Goal: Task Accomplishment & Management: Use online tool/utility

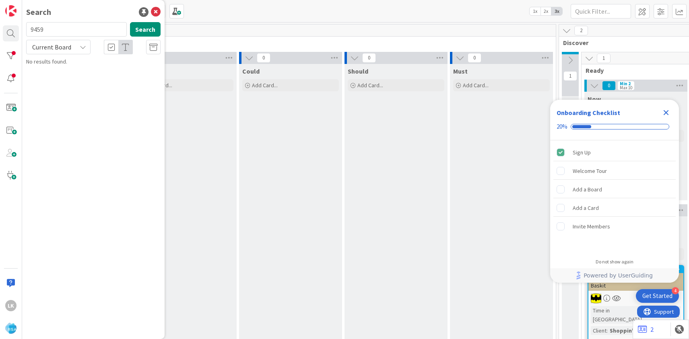
type input "9459"
click at [66, 72] on span "Match iOS RMN apps with Android – latest fixes, pictures, and checklist alignme…" at bounding box center [96, 75] width 119 height 16
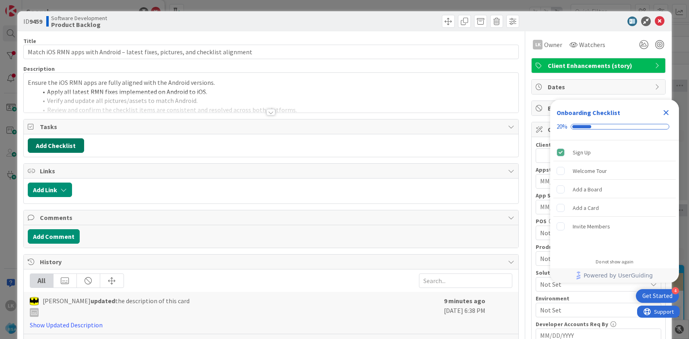
click at [70, 147] on button "Add Checklist" at bounding box center [56, 145] width 56 height 14
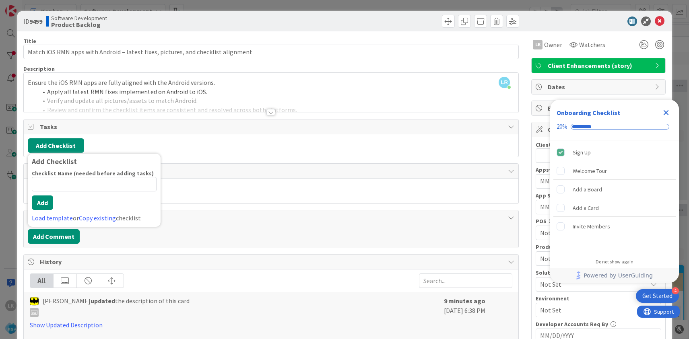
click at [94, 186] on input at bounding box center [94, 184] width 125 height 14
type input "SunShine"
click at [45, 204] on button "Add" at bounding box center [42, 203] width 21 height 14
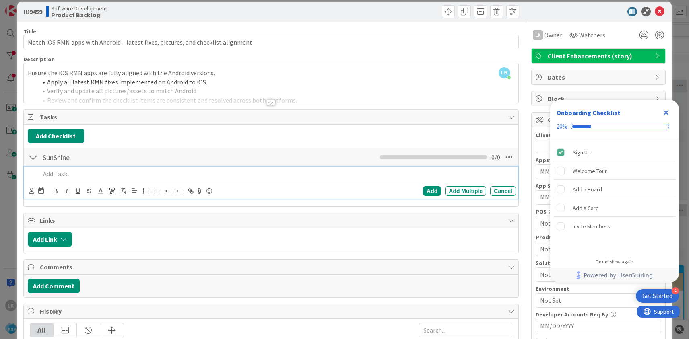
scroll to position [11, 0]
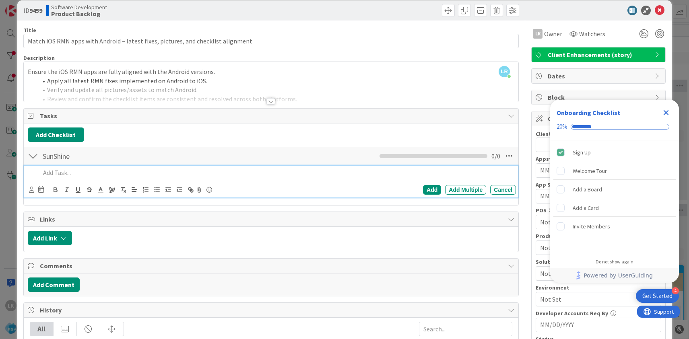
click at [34, 157] on div at bounding box center [33, 156] width 10 height 14
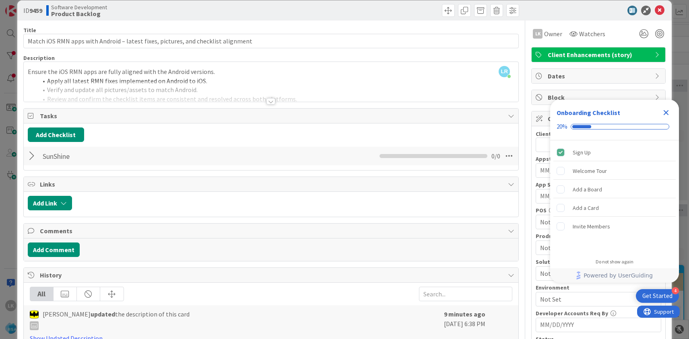
click at [34, 157] on div at bounding box center [33, 156] width 10 height 14
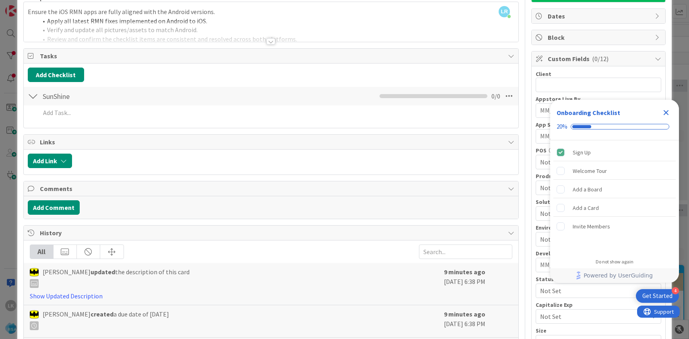
scroll to position [74, 0]
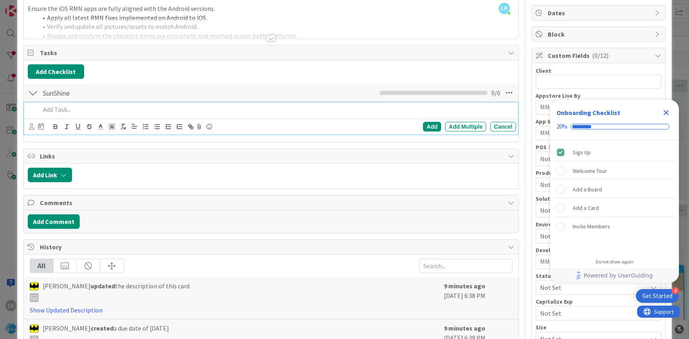
click at [66, 108] on p at bounding box center [276, 109] width 472 height 9
click at [453, 128] on div "Add Multiple" at bounding box center [465, 127] width 41 height 10
click at [32, 95] on div at bounding box center [33, 93] width 10 height 14
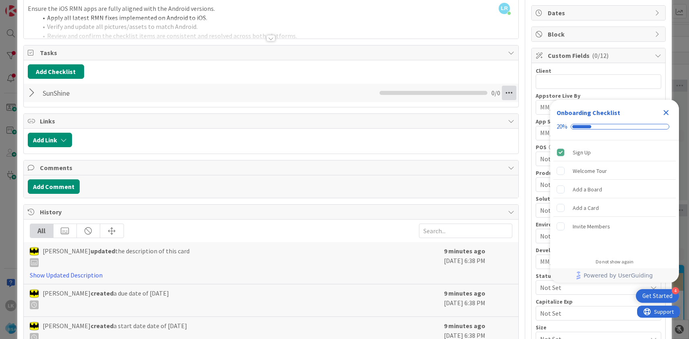
click at [505, 94] on icon at bounding box center [509, 93] width 14 height 14
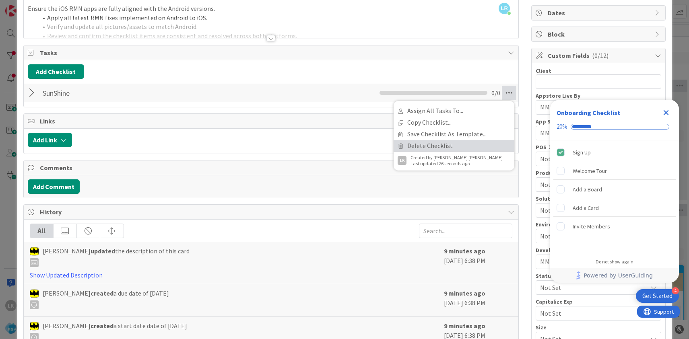
click at [443, 143] on link "Delete Checklist" at bounding box center [454, 146] width 121 height 12
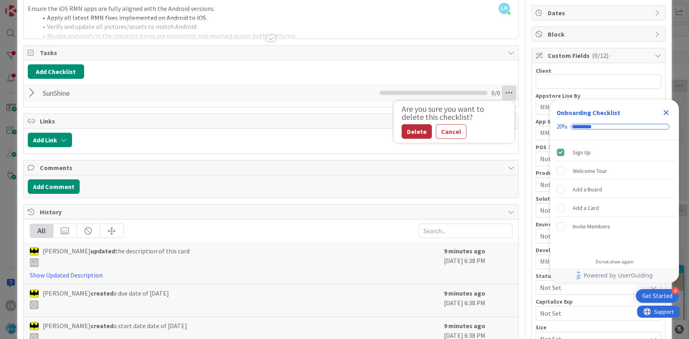
click at [421, 133] on button "Delete" at bounding box center [417, 131] width 30 height 14
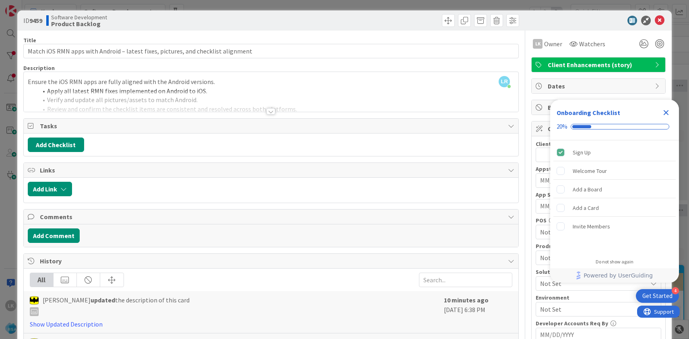
scroll to position [0, 0]
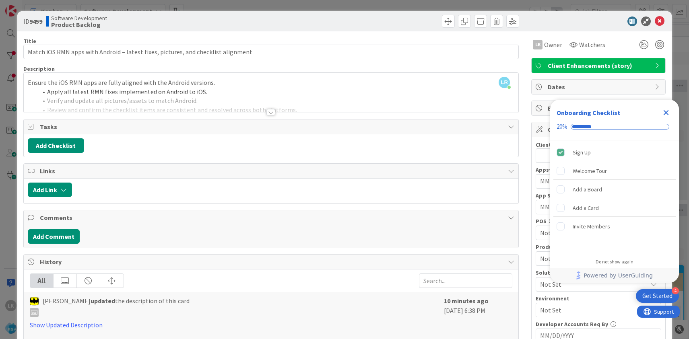
click at [668, 113] on icon "Close Checklist" at bounding box center [666, 113] width 10 height 10
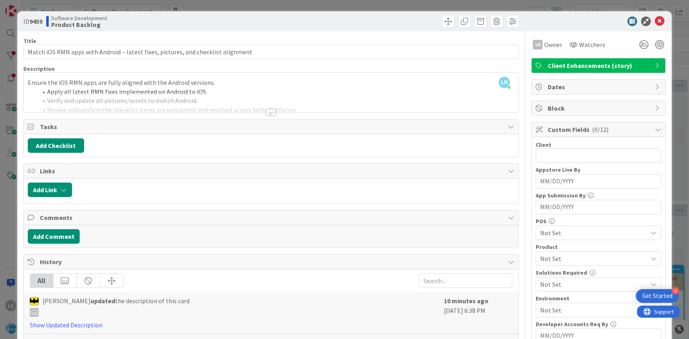
click at [271, 111] on div at bounding box center [270, 112] width 9 height 6
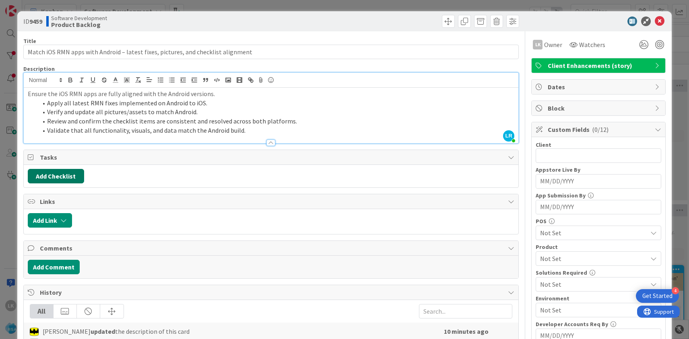
click at [70, 177] on button "Add Checklist" at bounding box center [56, 176] width 56 height 14
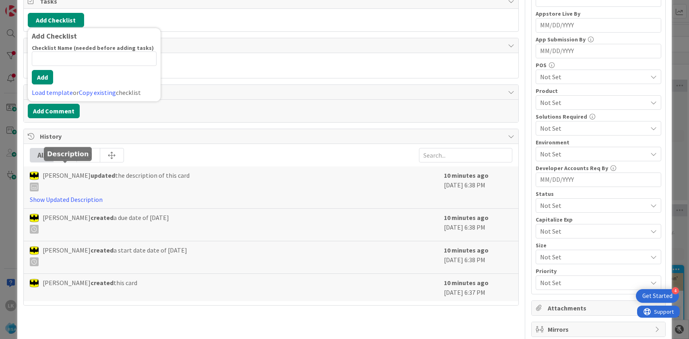
scroll to position [131, 0]
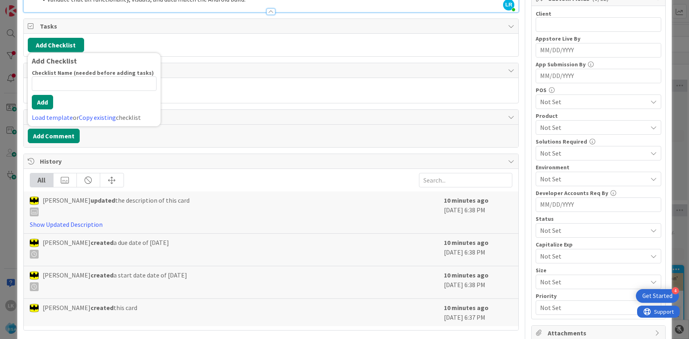
click at [54, 87] on input at bounding box center [94, 83] width 125 height 14
click at [223, 111] on div "Comments" at bounding box center [271, 117] width 495 height 15
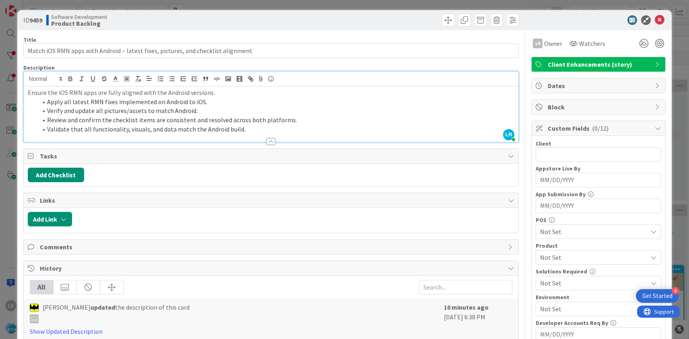
scroll to position [0, 0]
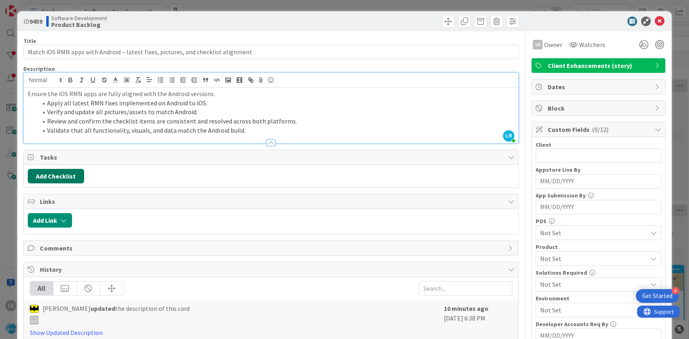
click at [73, 177] on button "Add Checklist" at bounding box center [56, 176] width 56 height 14
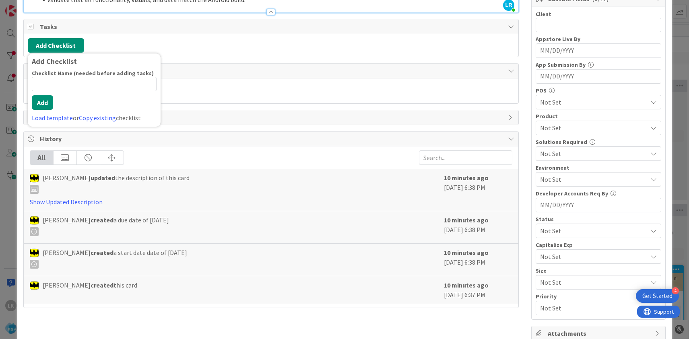
scroll to position [105, 0]
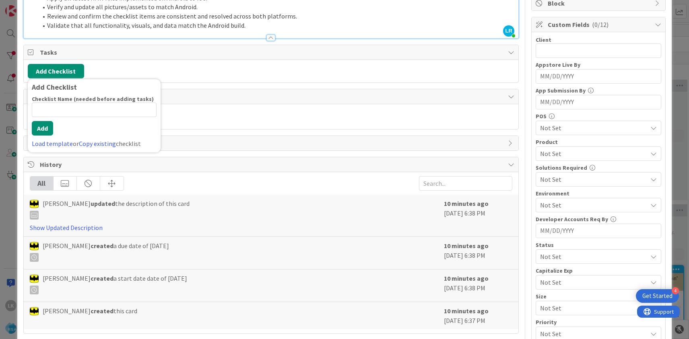
click at [73, 109] on input at bounding box center [94, 110] width 125 height 14
type input "SunShine"
click at [43, 126] on button "Add" at bounding box center [42, 128] width 21 height 14
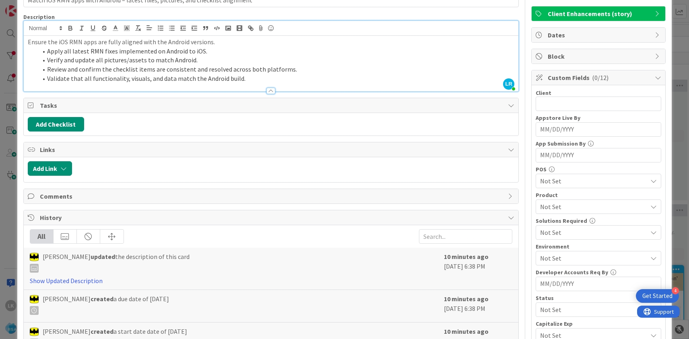
scroll to position [49, 0]
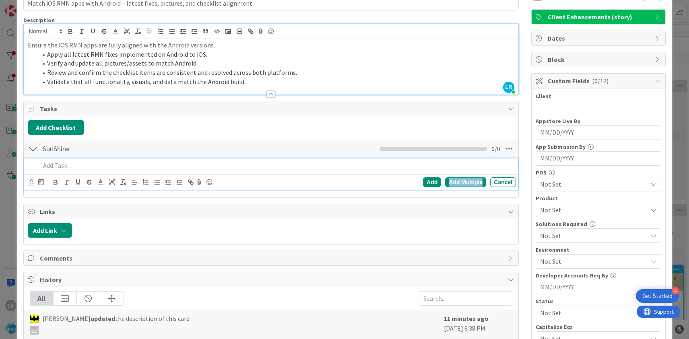
click at [466, 183] on div "Add Multiple" at bounding box center [465, 182] width 41 height 10
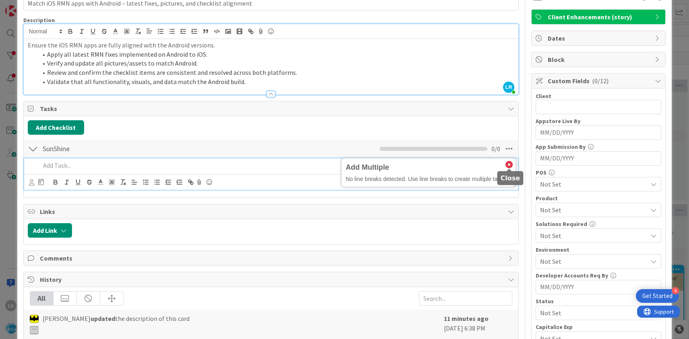
click at [510, 165] on icon at bounding box center [508, 164] width 7 height 7
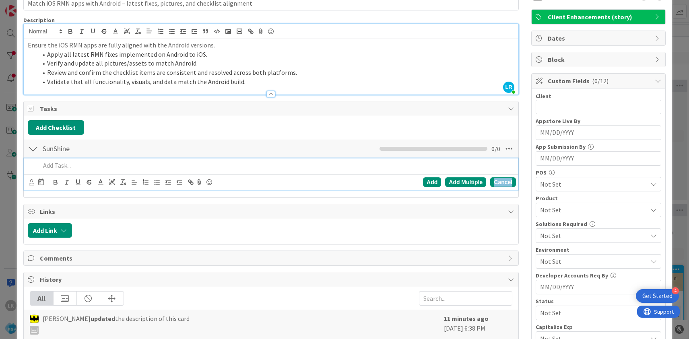
click at [500, 181] on div "Cancel" at bounding box center [503, 182] width 26 height 10
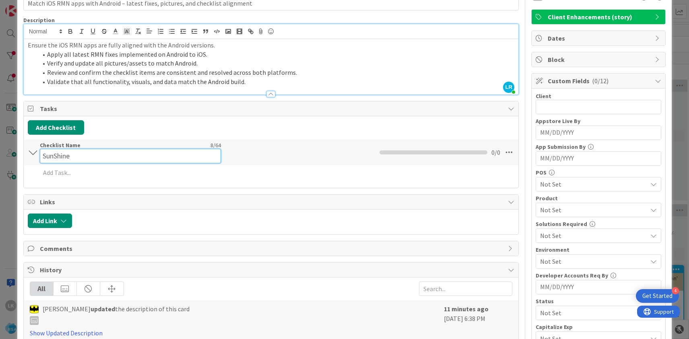
click at [154, 149] on input "SunShine" at bounding box center [130, 156] width 181 height 14
drag, startPoint x: 138, startPoint y: 157, endPoint x: 43, endPoint y: 155, distance: 94.6
click at [43, 155] on input "SunShine" at bounding box center [130, 156] width 181 height 14
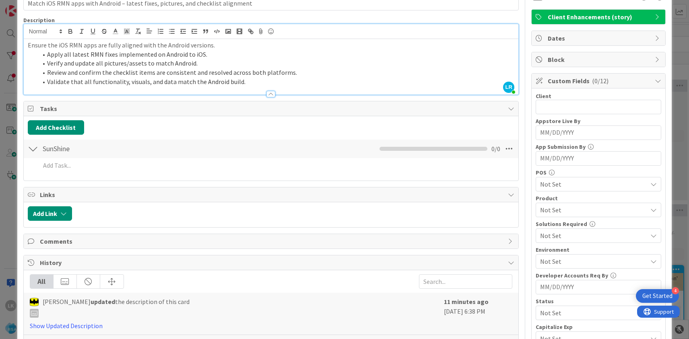
click at [32, 154] on div at bounding box center [33, 149] width 10 height 14
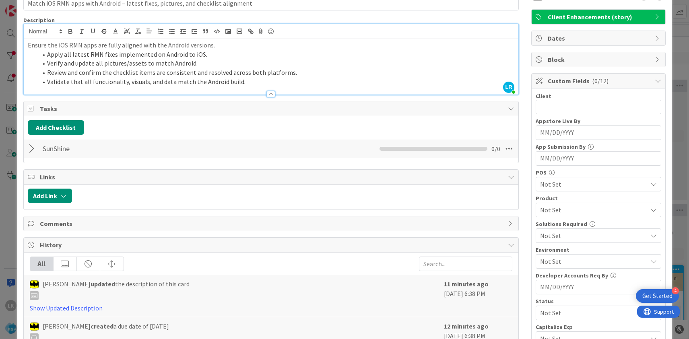
click at [32, 150] on div at bounding box center [33, 149] width 10 height 14
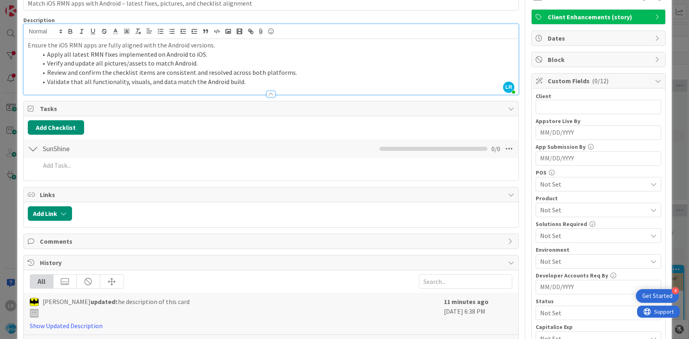
click at [32, 150] on div at bounding box center [33, 149] width 10 height 14
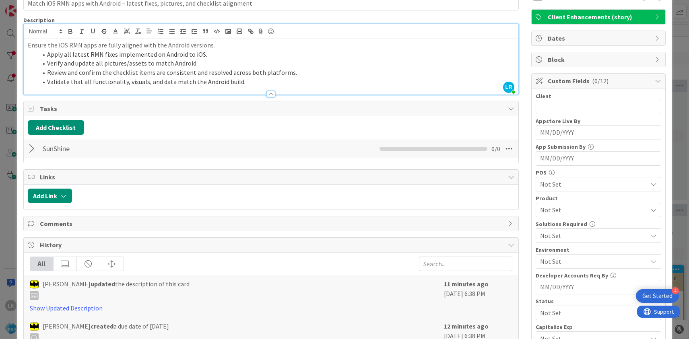
click at [32, 148] on div at bounding box center [33, 149] width 10 height 14
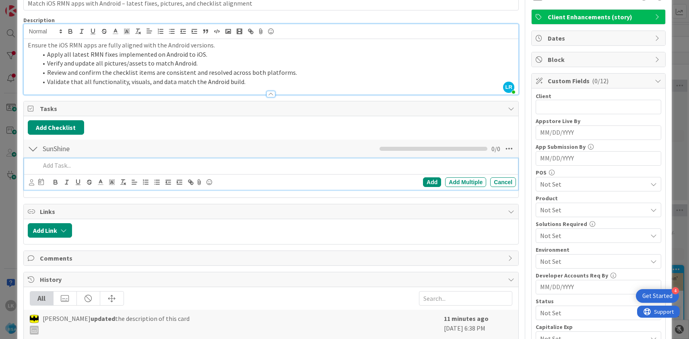
click at [53, 167] on p at bounding box center [276, 165] width 472 height 9
drag, startPoint x: 47, startPoint y: 55, endPoint x: 224, endPoint y: 50, distance: 176.7
click at [224, 50] on li "Apply all latest RMN fixes implemented on Android to iOS." at bounding box center [275, 54] width 477 height 9
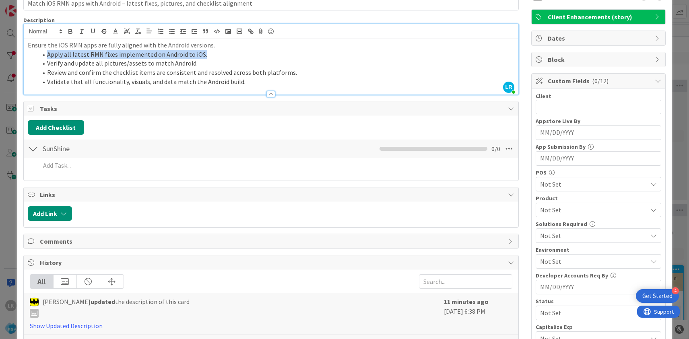
copy li "Apply all latest RMN fixes implemented on Android to iOS."
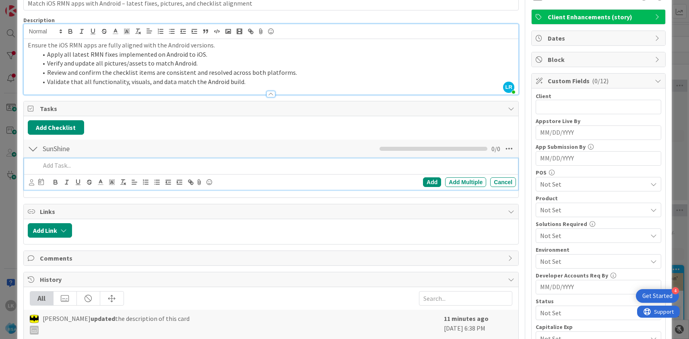
click at [66, 163] on p at bounding box center [276, 165] width 472 height 9
click at [429, 184] on div "Add" at bounding box center [432, 182] width 18 height 10
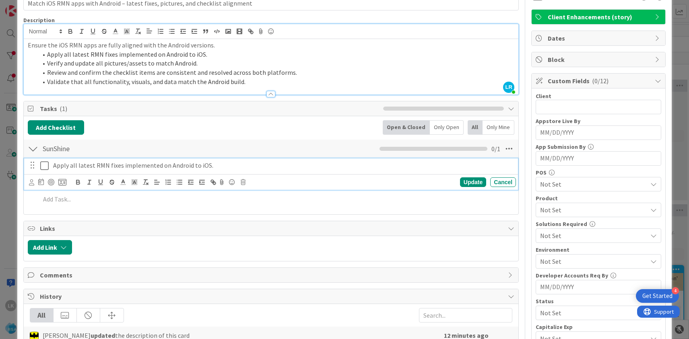
click at [46, 166] on icon at bounding box center [44, 166] width 8 height 10
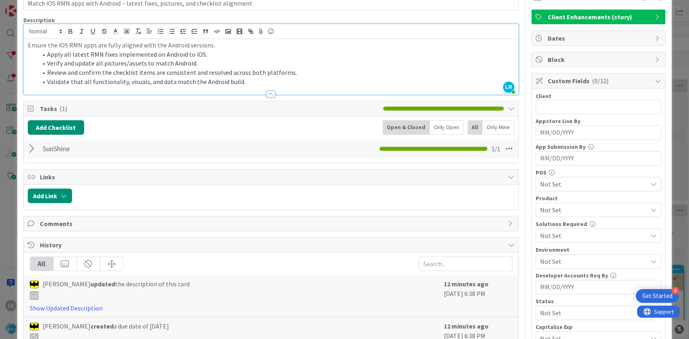
click at [34, 151] on div at bounding box center [33, 149] width 10 height 14
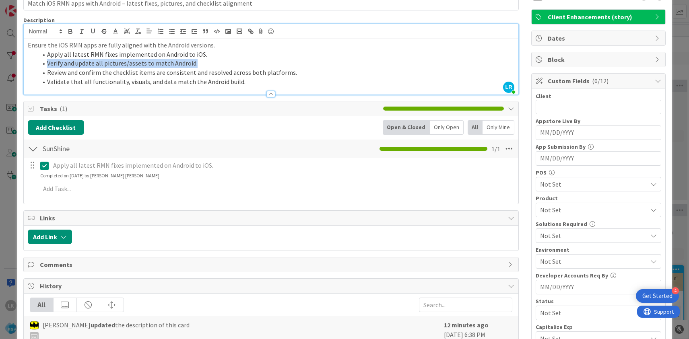
drag, startPoint x: 47, startPoint y: 64, endPoint x: 201, endPoint y: 64, distance: 153.3
click at [201, 64] on li "Verify and update all pictures/assets to match Android." at bounding box center [275, 63] width 477 height 9
copy li "Verify and update all pictures/assets to match Android."
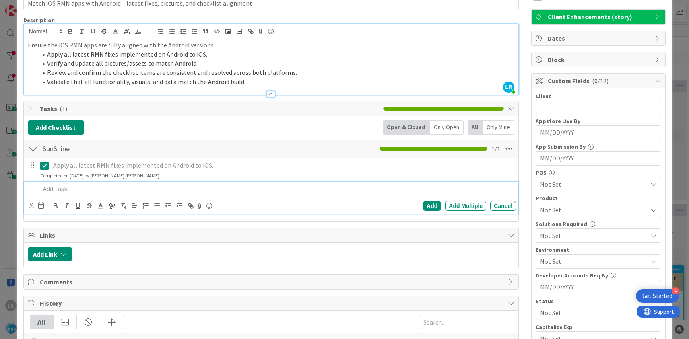
click at [65, 190] on p at bounding box center [276, 188] width 472 height 9
click at [427, 208] on div "Add" at bounding box center [432, 206] width 18 height 10
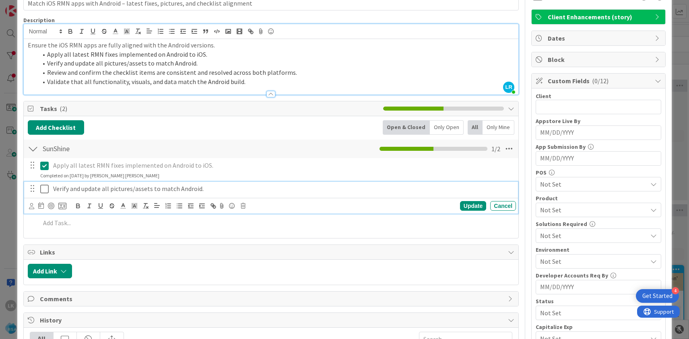
click at [44, 190] on icon at bounding box center [44, 189] width 8 height 10
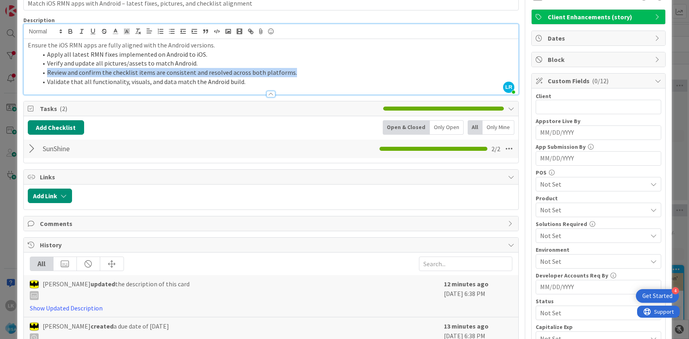
drag, startPoint x: 48, startPoint y: 73, endPoint x: 289, endPoint y: 73, distance: 240.7
click at [289, 73] on li "Review and confirm the checklist items are consistent and resolved across both …" at bounding box center [275, 72] width 477 height 9
copy li "Review and confirm the checklist items are consistent and resolved across both …"
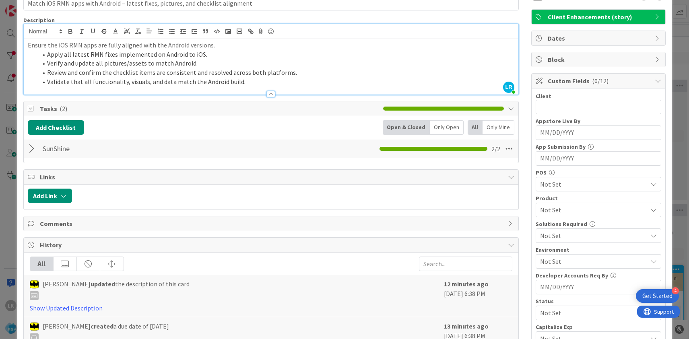
click at [33, 149] on div at bounding box center [33, 149] width 10 height 14
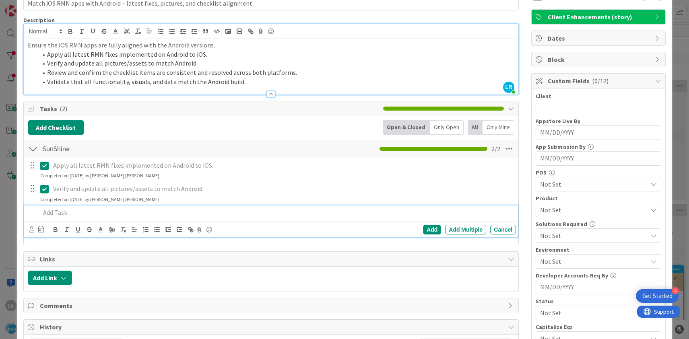
click at [51, 214] on p at bounding box center [276, 212] width 472 height 9
click at [432, 229] on div "Add" at bounding box center [432, 230] width 18 height 10
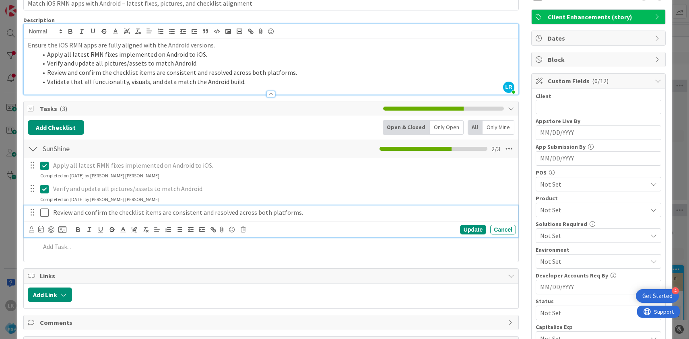
click at [45, 214] on icon at bounding box center [44, 213] width 8 height 10
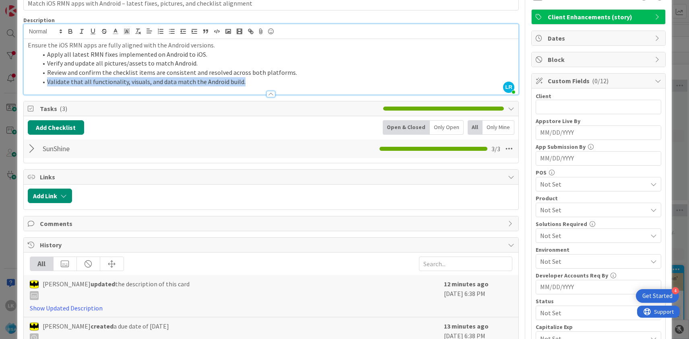
drag, startPoint x: 47, startPoint y: 81, endPoint x: 243, endPoint y: 83, distance: 195.2
click at [243, 83] on li "Validate that all functionality, visuals, and data match the Android build." at bounding box center [275, 81] width 477 height 9
copy li "Validate that all functionality, visuals, and data match the Android build."
click at [34, 149] on div at bounding box center [33, 149] width 10 height 14
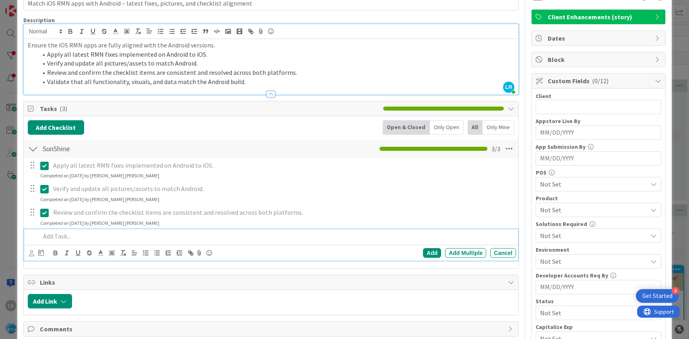
click at [95, 236] on p at bounding box center [276, 236] width 472 height 9
click at [433, 256] on div "Add" at bounding box center [432, 253] width 18 height 10
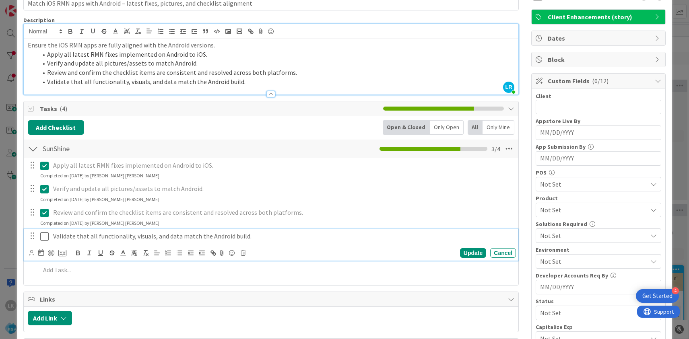
click at [47, 235] on icon at bounding box center [44, 237] width 8 height 10
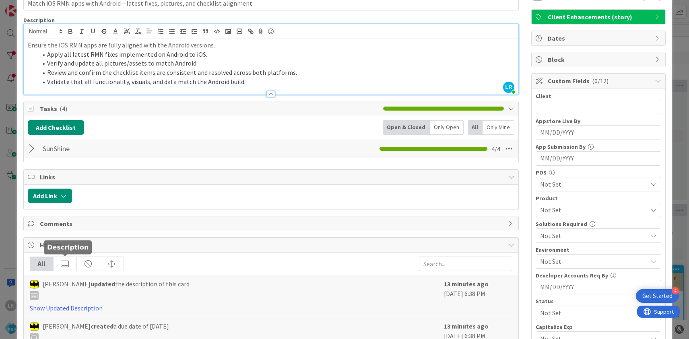
click at [60, 260] on div at bounding box center [65, 264] width 23 height 14
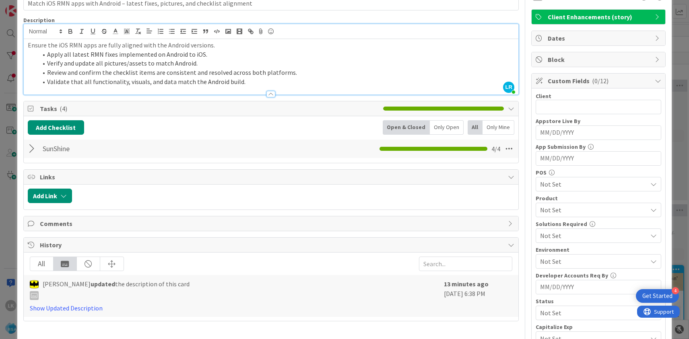
click at [34, 150] on div at bounding box center [33, 149] width 10 height 14
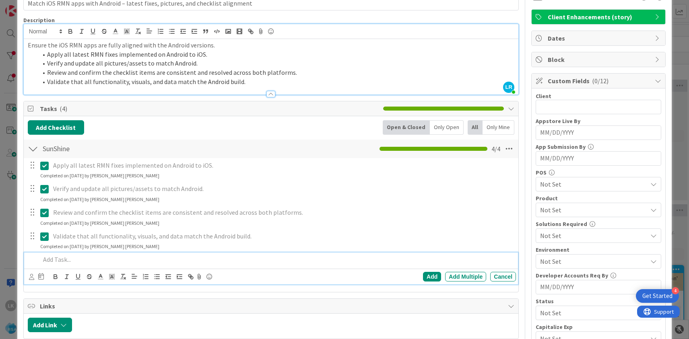
click at [57, 260] on p at bounding box center [276, 259] width 472 height 9
click at [436, 274] on div "Add" at bounding box center [432, 277] width 18 height 10
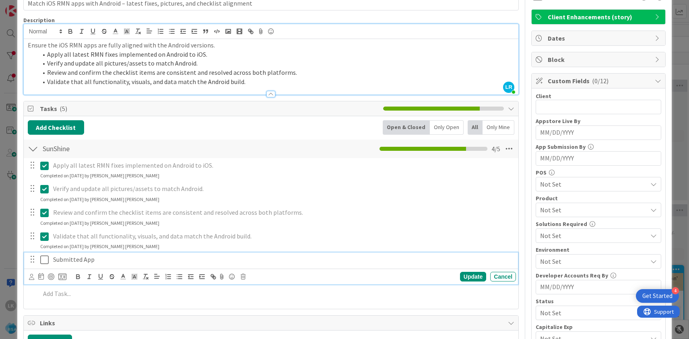
click at [45, 262] on icon at bounding box center [44, 260] width 8 height 10
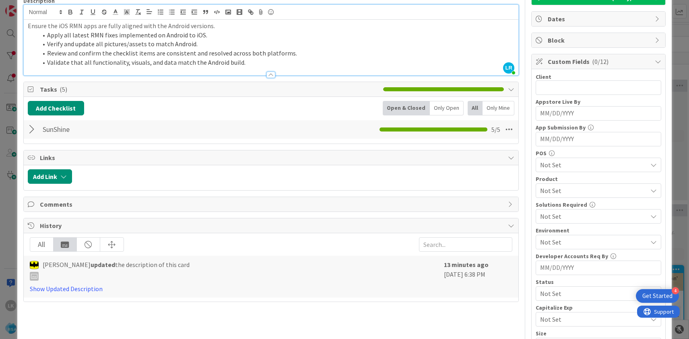
scroll to position [0, 0]
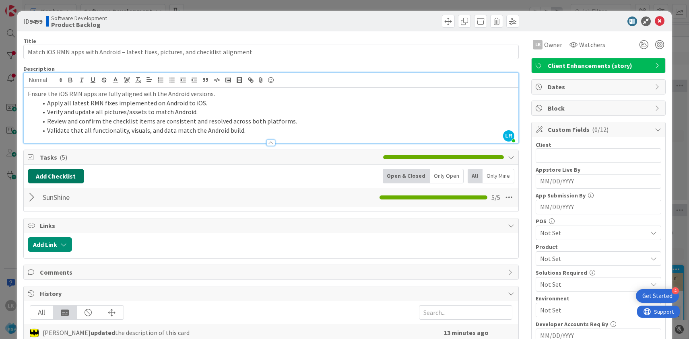
click at [64, 177] on button "Add Checklist" at bounding box center [56, 176] width 56 height 14
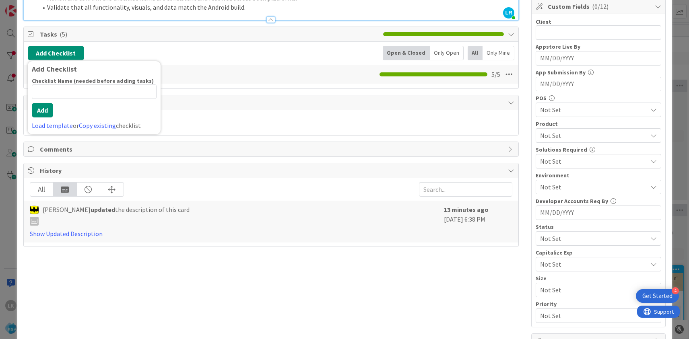
scroll to position [54, 0]
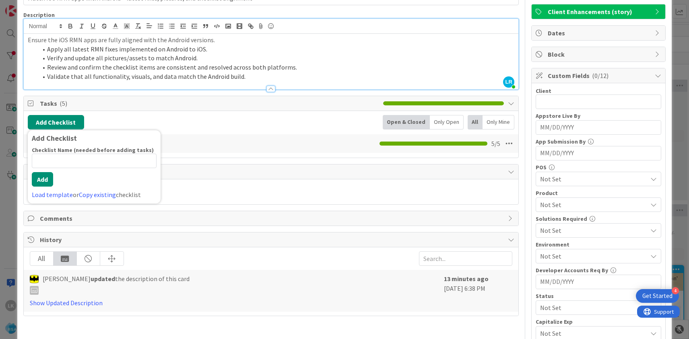
click at [60, 159] on input at bounding box center [94, 161] width 125 height 14
type input "Sav Mor Money"
click at [47, 187] on div "Checklist Name (needed before adding tasks) 13 / 64 Sav Mor Money Add Load temp…" at bounding box center [94, 172] width 125 height 53
click at [48, 178] on button "Add" at bounding box center [42, 179] width 21 height 14
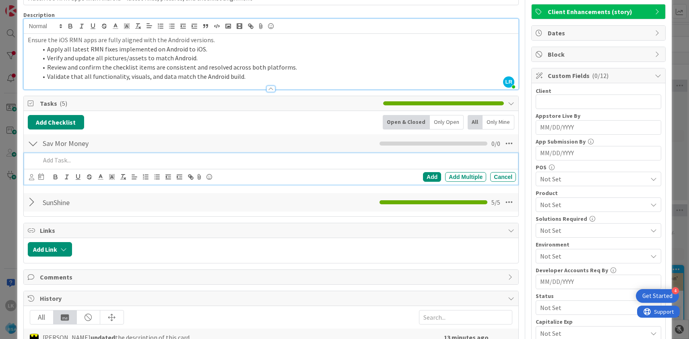
click at [33, 204] on div at bounding box center [33, 202] width 10 height 14
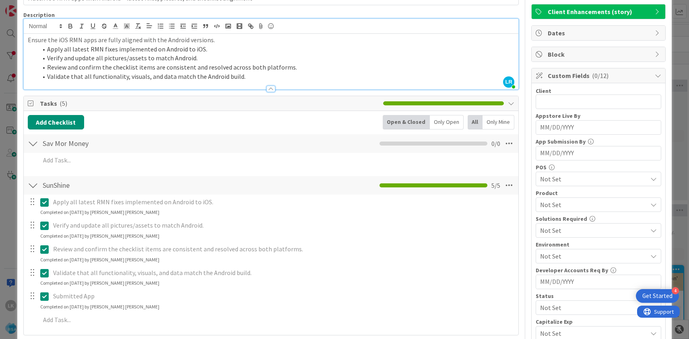
click at [87, 296] on p "Submitted App" at bounding box center [283, 296] width 460 height 9
click at [70, 296] on p "Submitted App" at bounding box center [283, 296] width 460 height 9
click at [47, 295] on icon at bounding box center [44, 297] width 8 height 10
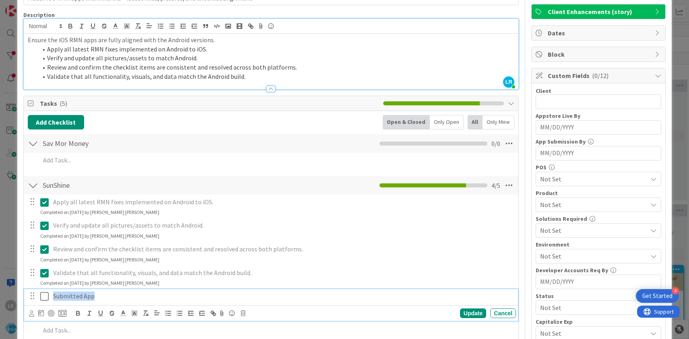
drag, startPoint x: 95, startPoint y: 298, endPoint x: 52, endPoint y: 295, distance: 42.4
click at [52, 295] on div "Submitted App" at bounding box center [283, 296] width 466 height 14
click at [44, 295] on icon at bounding box center [44, 297] width 8 height 10
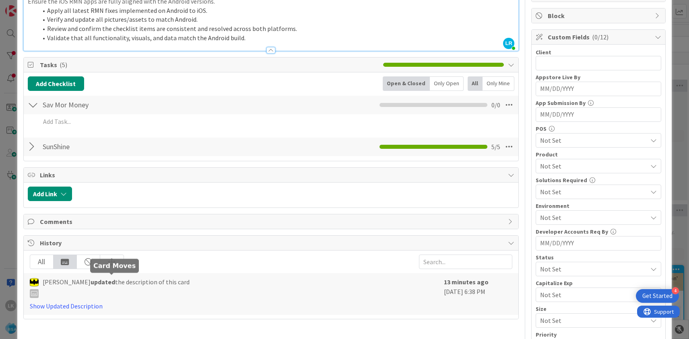
scroll to position [118, 0]
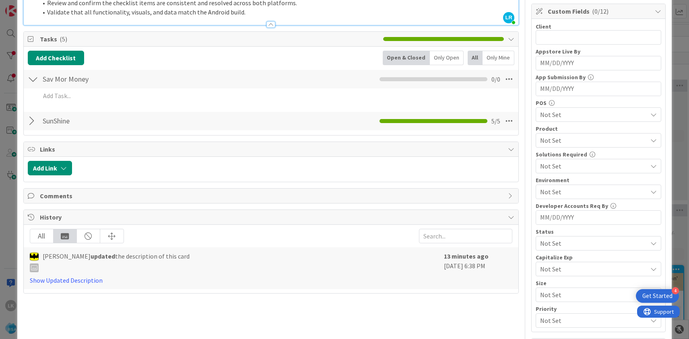
click at [33, 119] on div at bounding box center [33, 121] width 10 height 14
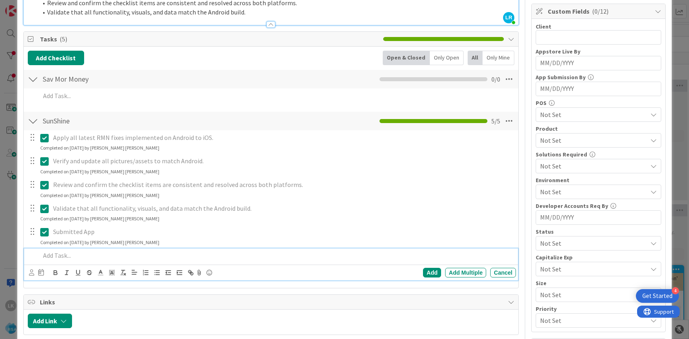
click at [60, 260] on p at bounding box center [276, 255] width 472 height 9
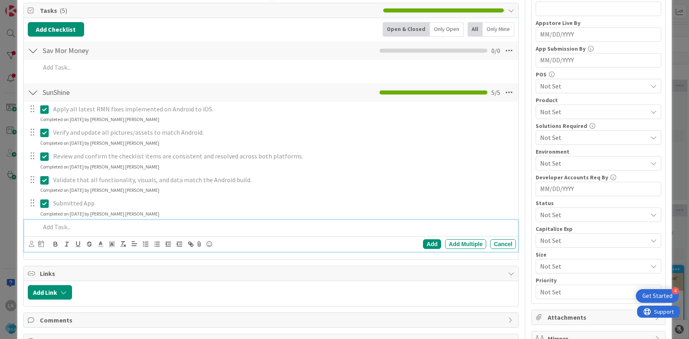
scroll to position [126, 0]
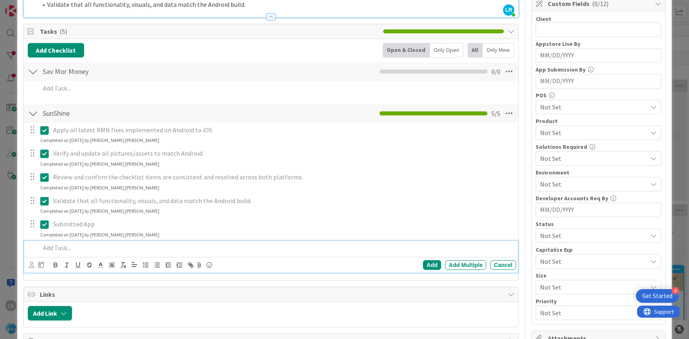
click at [71, 225] on p "Submitted App" at bounding box center [283, 224] width 460 height 9
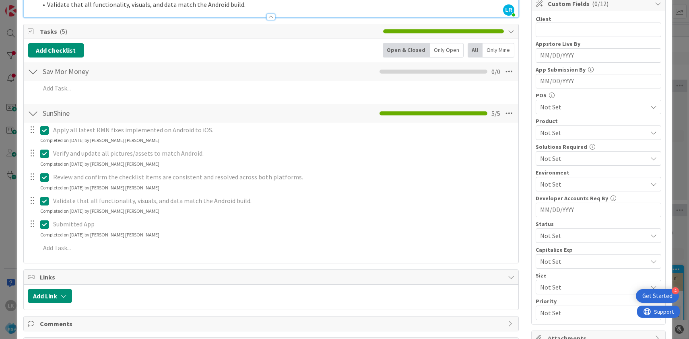
click at [48, 223] on icon at bounding box center [44, 225] width 8 height 10
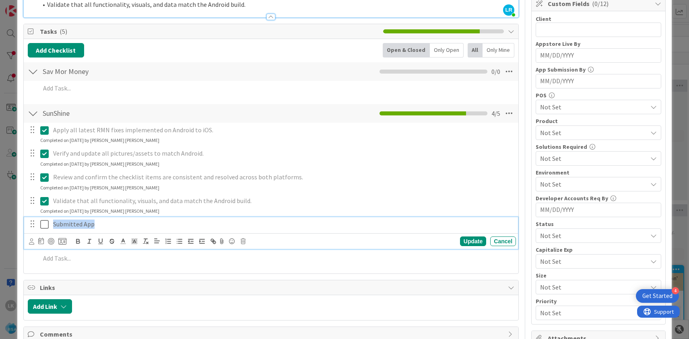
drag, startPoint x: 97, startPoint y: 225, endPoint x: 54, endPoint y: 224, distance: 42.7
click at [54, 224] on p "Submitted App" at bounding box center [283, 224] width 460 height 9
click at [46, 228] on icon at bounding box center [44, 225] width 8 height 10
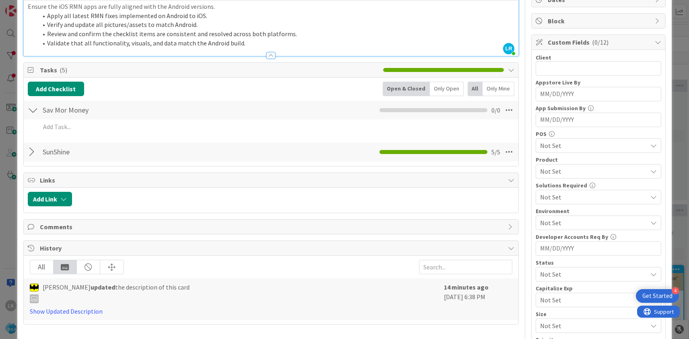
scroll to position [0, 0]
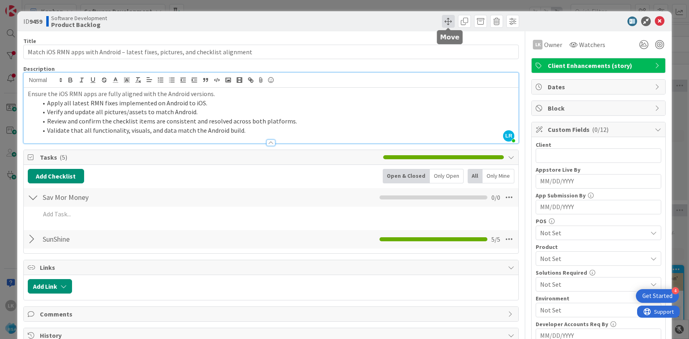
click at [447, 23] on span at bounding box center [448, 21] width 13 height 13
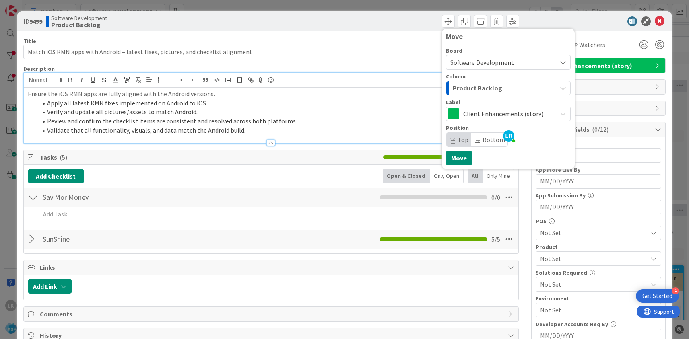
click at [474, 89] on span "Product Backlog" at bounding box center [478, 88] width 50 height 10
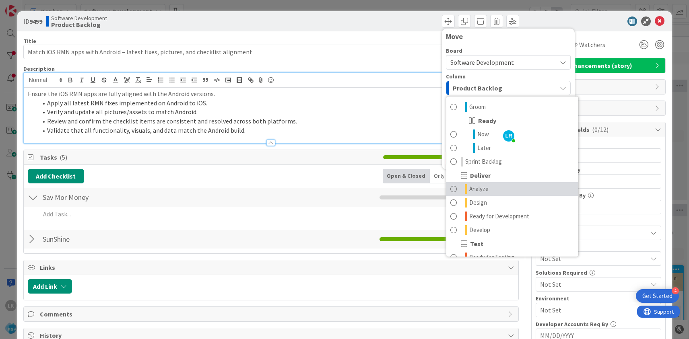
scroll to position [100, 0]
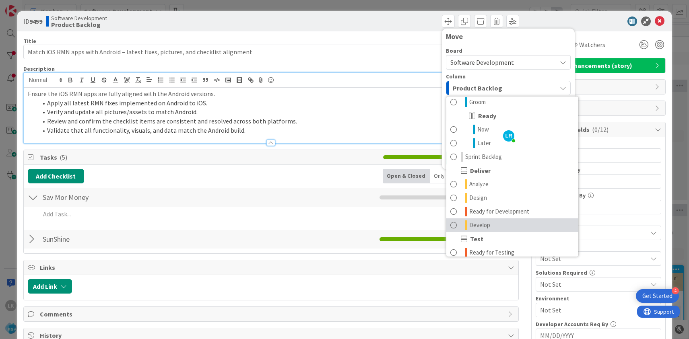
click at [483, 227] on span "Develop" at bounding box center [479, 226] width 21 height 10
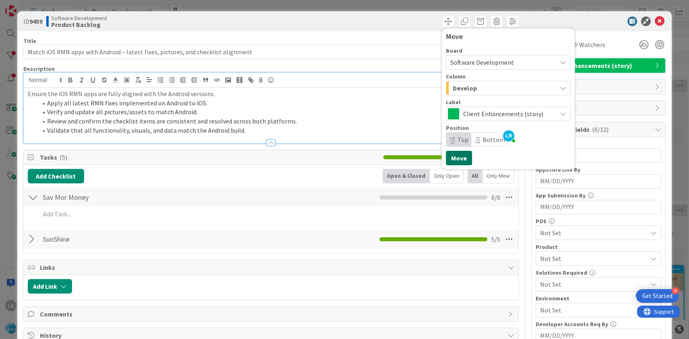
click at [455, 160] on button "Move" at bounding box center [459, 158] width 26 height 14
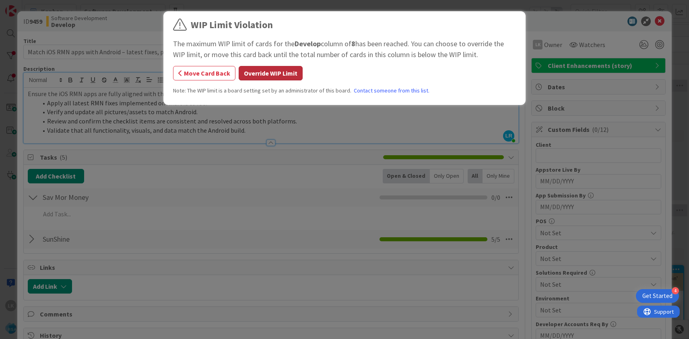
click at [265, 74] on button "Override WIP Limit" at bounding box center [271, 73] width 64 height 14
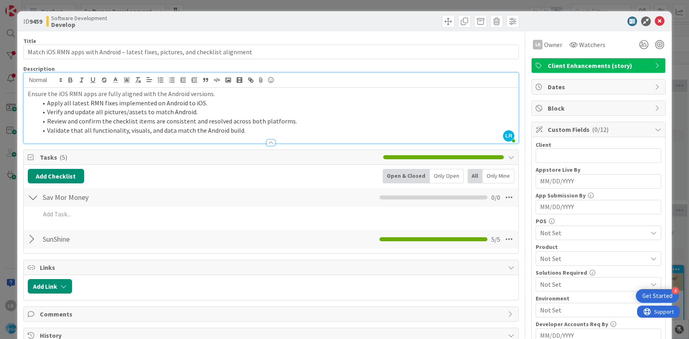
click at [32, 241] on div at bounding box center [33, 239] width 10 height 14
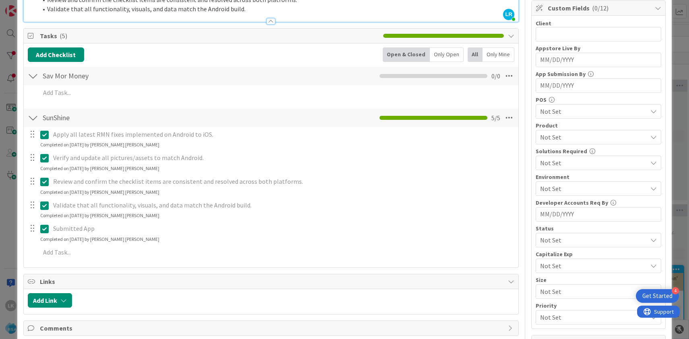
scroll to position [126, 0]
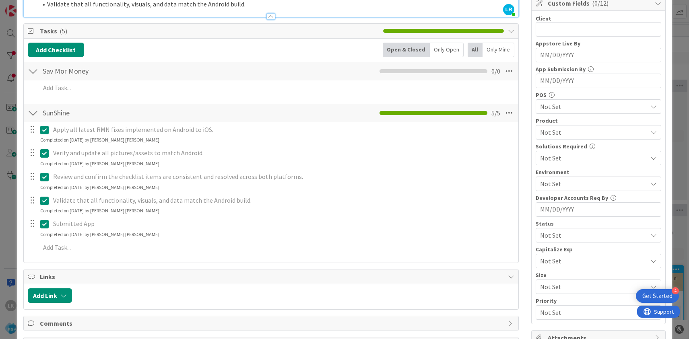
click at [44, 225] on icon at bounding box center [44, 224] width 8 height 10
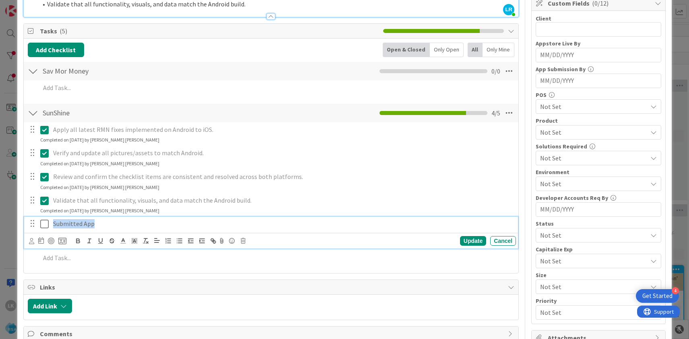
drag, startPoint x: 95, startPoint y: 225, endPoint x: 54, endPoint y: 223, distance: 41.1
click at [53, 223] on p "Submitted App" at bounding box center [283, 223] width 460 height 9
click at [44, 225] on icon at bounding box center [44, 224] width 8 height 10
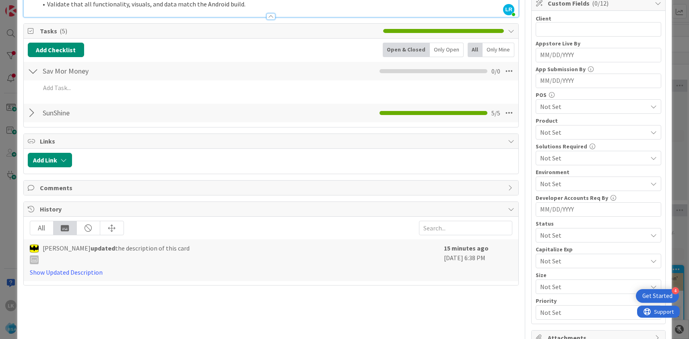
click at [34, 113] on div at bounding box center [33, 113] width 10 height 14
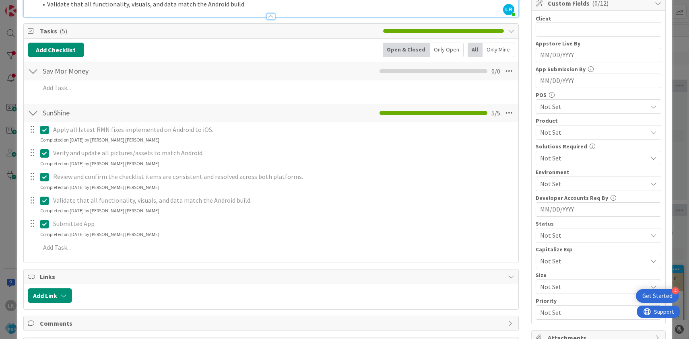
click at [69, 223] on p "Submitted App" at bounding box center [283, 223] width 460 height 9
click at [48, 223] on icon at bounding box center [44, 224] width 8 height 10
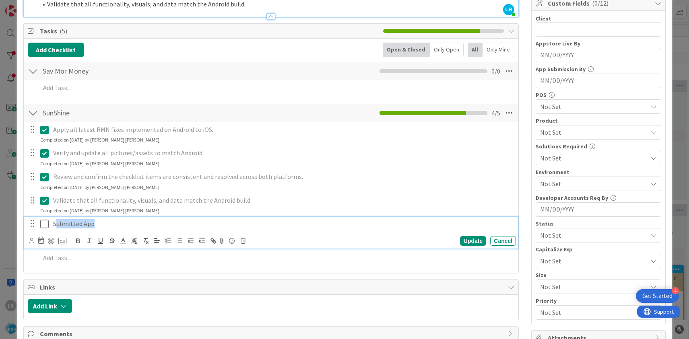
drag, startPoint x: 98, startPoint y: 225, endPoint x: 57, endPoint y: 224, distance: 41.1
click at [57, 224] on p "Submitted App" at bounding box center [283, 223] width 460 height 9
click at [474, 243] on div "Update" at bounding box center [473, 241] width 26 height 10
click at [79, 225] on p "Sent to QA Team" at bounding box center [283, 223] width 460 height 9
click at [46, 225] on icon at bounding box center [44, 224] width 8 height 10
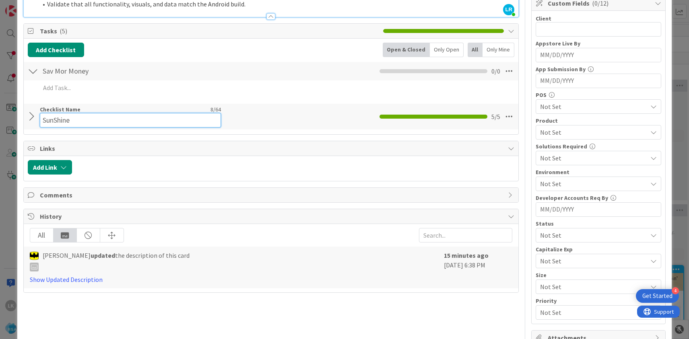
click at [57, 118] on input "SunShine" at bounding box center [130, 120] width 181 height 14
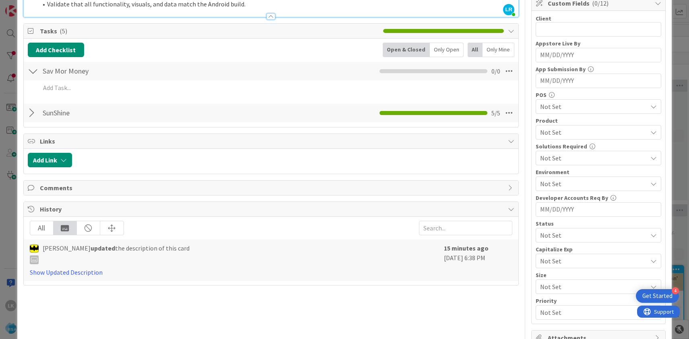
click at [33, 121] on div "SunShine Checklist Name 8 / 64 SunShine 5 / 5" at bounding box center [271, 113] width 495 height 19
click at [31, 115] on div at bounding box center [33, 113] width 10 height 14
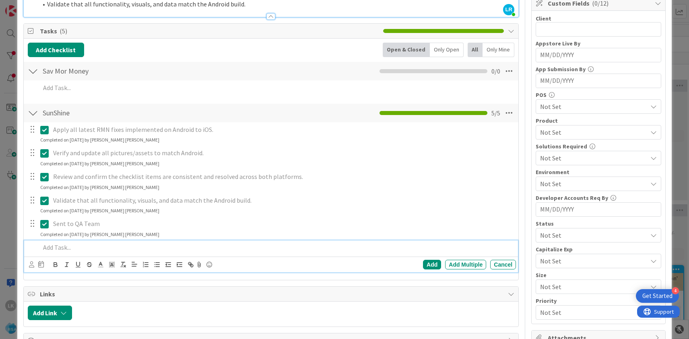
click at [58, 251] on p at bounding box center [276, 247] width 472 height 9
click at [432, 265] on div "Add" at bounding box center [432, 265] width 18 height 10
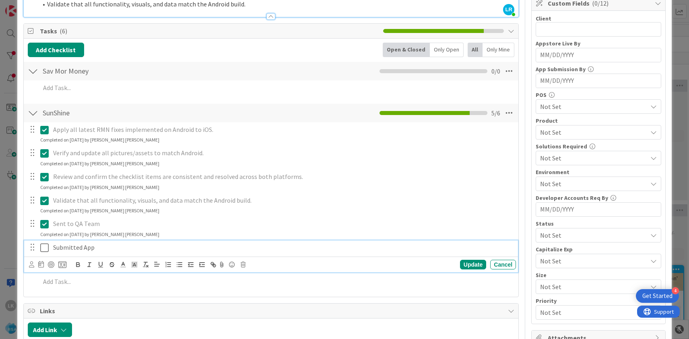
click at [47, 248] on icon at bounding box center [44, 248] width 8 height 10
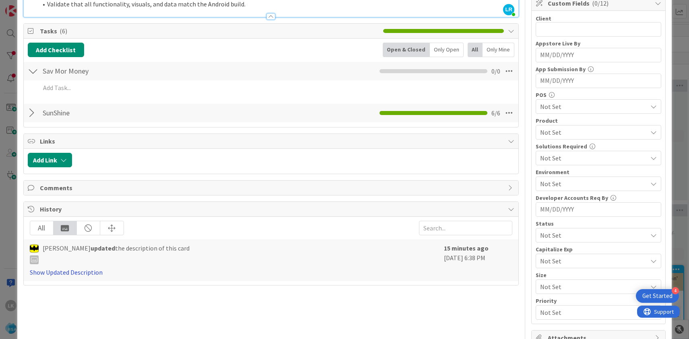
click at [62, 272] on link "Show Updated Description" at bounding box center [66, 272] width 73 height 8
click at [33, 115] on div at bounding box center [33, 113] width 10 height 14
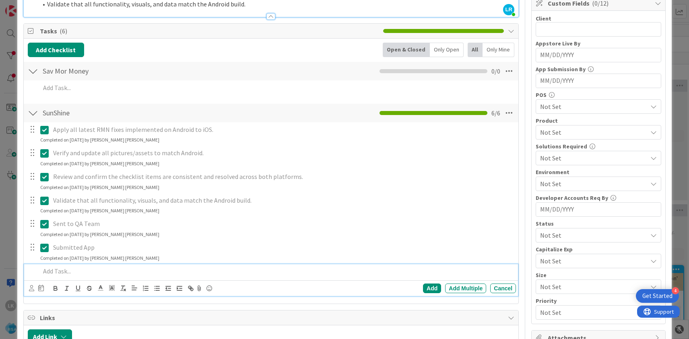
click at [62, 273] on p at bounding box center [276, 271] width 472 height 9
click at [77, 272] on p "Needs To Relese" at bounding box center [276, 271] width 472 height 9
click at [427, 286] on div "Add" at bounding box center [432, 289] width 18 height 10
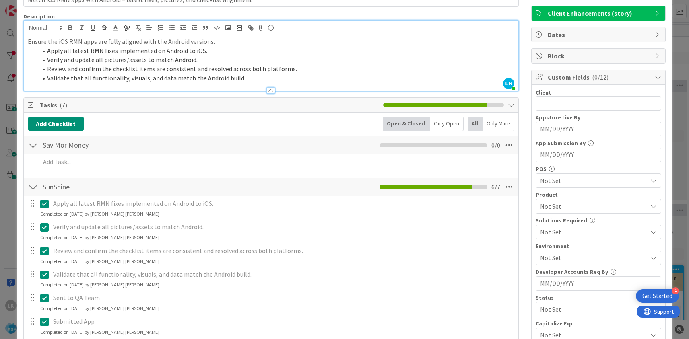
scroll to position [50, 0]
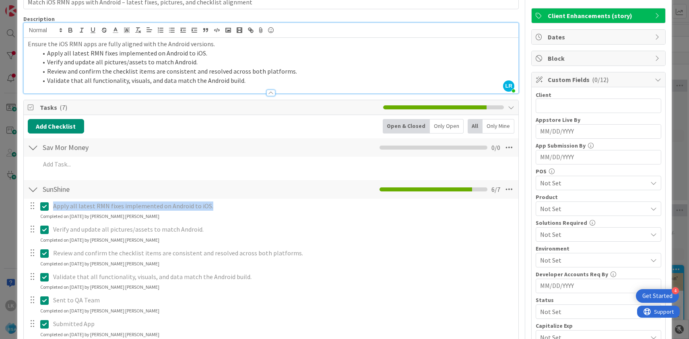
drag, startPoint x: 54, startPoint y: 206, endPoint x: 207, endPoint y: 212, distance: 152.6
click at [207, 212] on div "Apply all latest RMN fixes implemented on Android to iOS." at bounding box center [283, 206] width 466 height 14
copy p "Apply all latest RMN fixes implemented on Android to iOS."
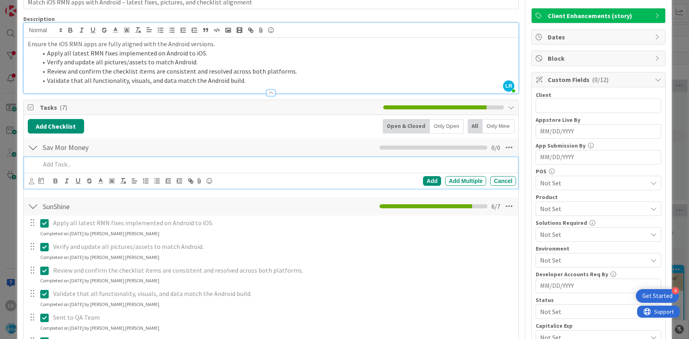
click at [57, 165] on p at bounding box center [276, 164] width 472 height 9
click at [432, 180] on div "Add" at bounding box center [432, 181] width 18 height 10
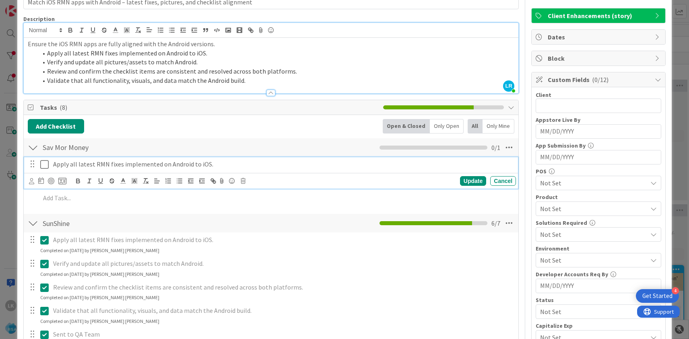
click at [45, 166] on icon at bounding box center [44, 165] width 8 height 10
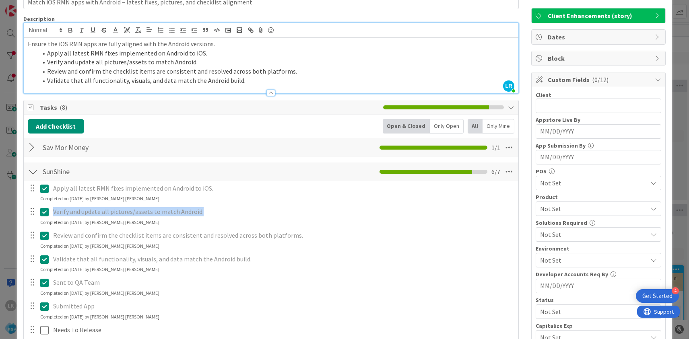
drag, startPoint x: 53, startPoint y: 213, endPoint x: 200, endPoint y: 212, distance: 146.5
click at [200, 212] on p "Verify and update all pictures/assets to match Android." at bounding box center [283, 211] width 460 height 9
copy p "Verify and update all pictures/assets to match Android."
click at [32, 146] on div at bounding box center [33, 147] width 10 height 14
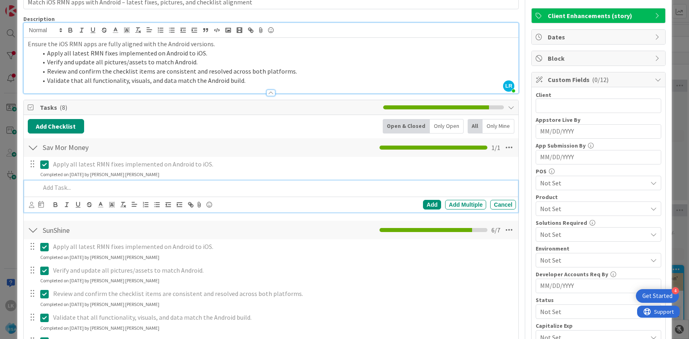
click at [70, 189] on p at bounding box center [276, 187] width 472 height 9
click at [432, 201] on div "Add" at bounding box center [432, 205] width 18 height 10
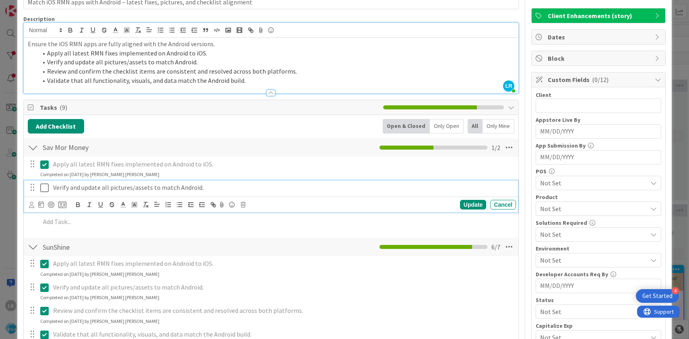
click at [47, 189] on icon at bounding box center [44, 188] width 8 height 10
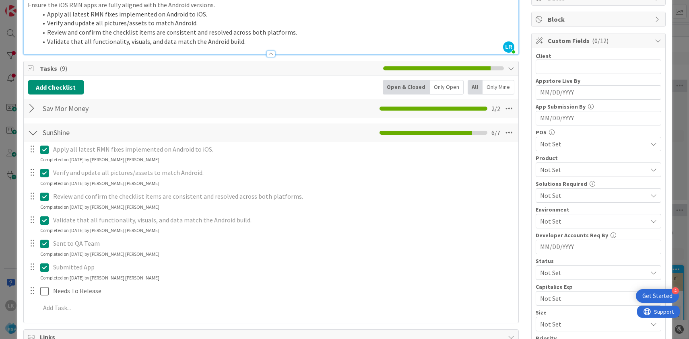
scroll to position [99, 0]
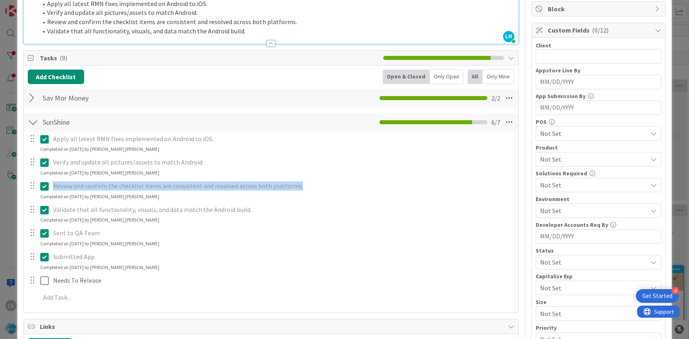
drag, startPoint x: 53, startPoint y: 186, endPoint x: 295, endPoint y: 188, distance: 241.5
click at [295, 188] on p "Review and confirm the checklist items are consistent and resolved across both …" at bounding box center [283, 186] width 460 height 9
copy p "Review and confirm the checklist items are consistent and resolved across both …"
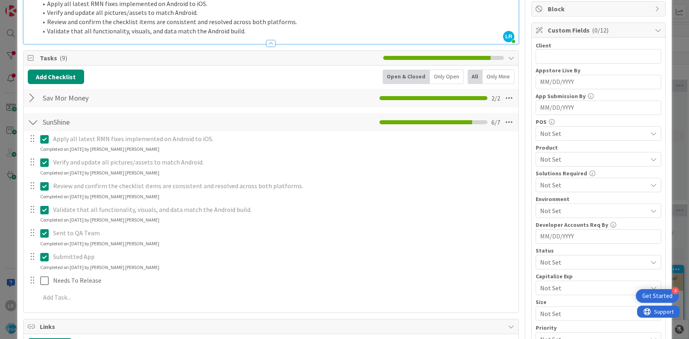
click at [33, 97] on div at bounding box center [33, 98] width 10 height 14
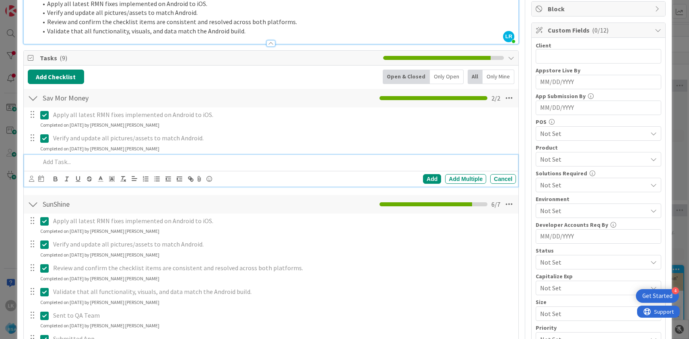
click at [87, 162] on p at bounding box center [276, 161] width 472 height 9
click at [428, 175] on div "Add" at bounding box center [432, 179] width 18 height 10
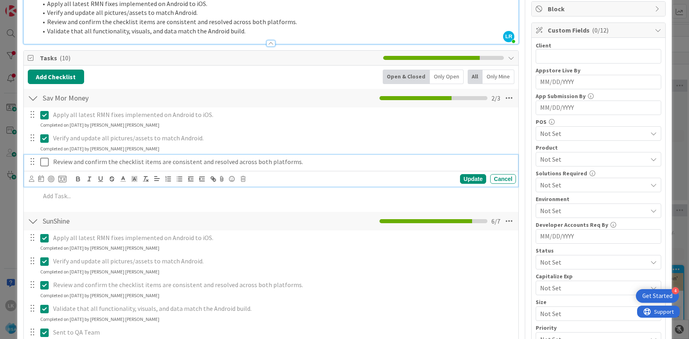
click at [45, 161] on icon at bounding box center [44, 162] width 8 height 10
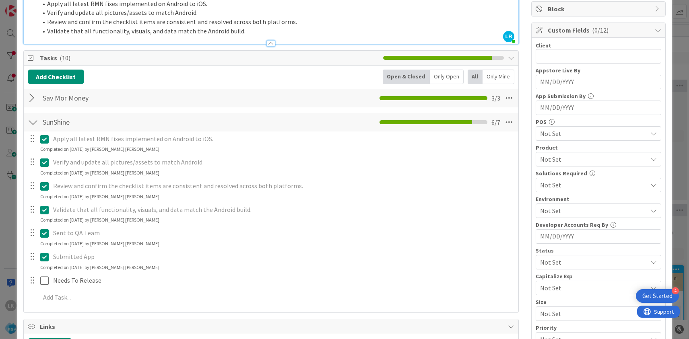
click at [31, 98] on div at bounding box center [33, 98] width 10 height 14
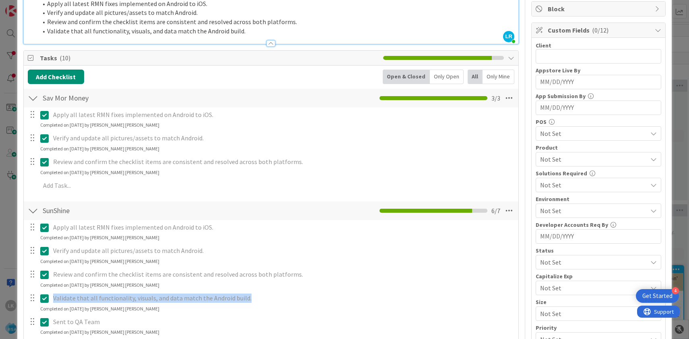
drag, startPoint x: 53, startPoint y: 297, endPoint x: 248, endPoint y: 298, distance: 194.8
click at [248, 298] on p "Validate that all functionality, visuals, and data match the Android build." at bounding box center [283, 298] width 460 height 9
copy p "Validate that all functionality, visuals, and data match the Android build."
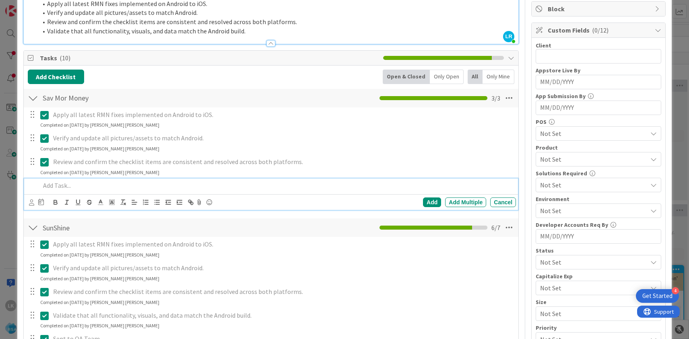
click at [62, 184] on p at bounding box center [276, 185] width 472 height 9
click at [434, 198] on div "Add" at bounding box center [432, 203] width 18 height 10
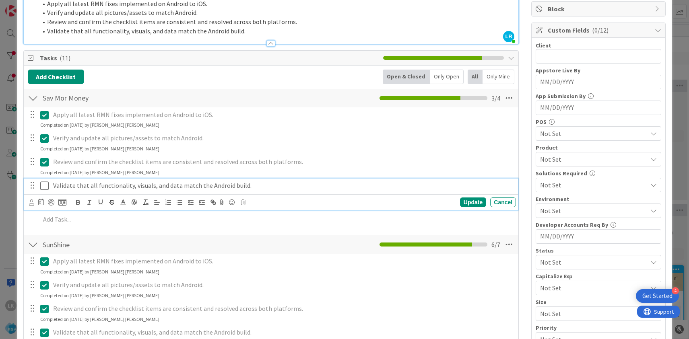
click at [44, 187] on icon at bounding box center [44, 186] width 8 height 10
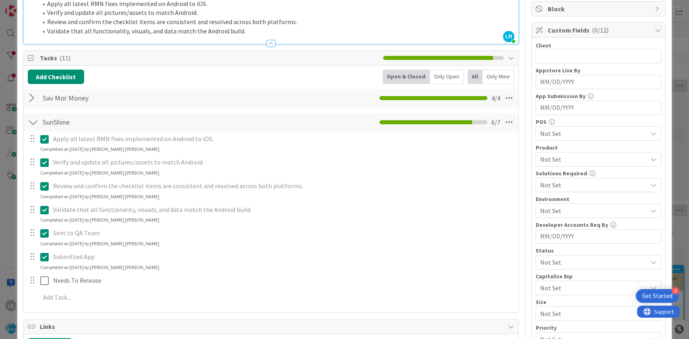
scroll to position [87, 0]
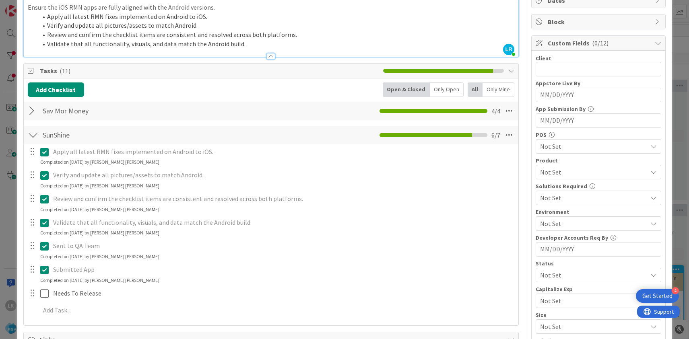
click at [33, 109] on div at bounding box center [33, 111] width 10 height 14
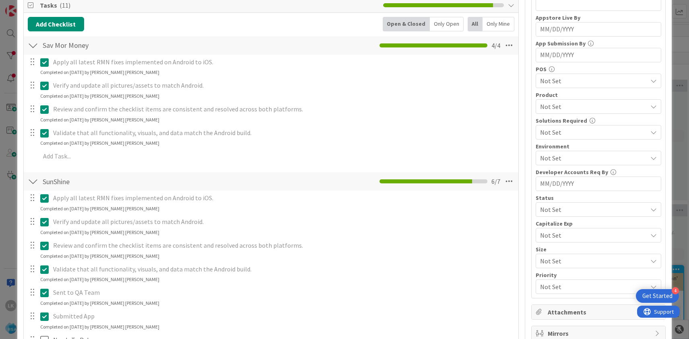
scroll to position [159, 0]
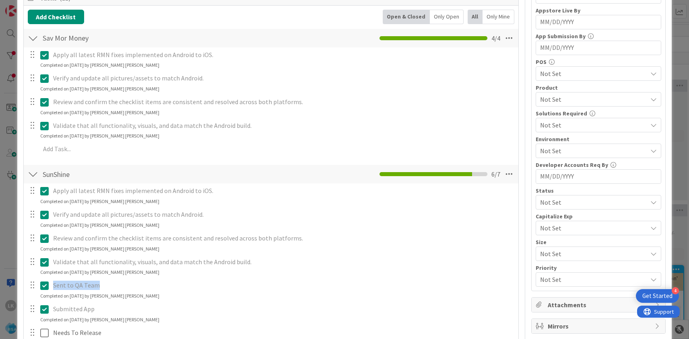
drag, startPoint x: 55, startPoint y: 284, endPoint x: 106, endPoint y: 287, distance: 51.6
click at [106, 287] on p "Sent to QA Team" at bounding box center [283, 285] width 460 height 9
copy p "Sent to QA Team"
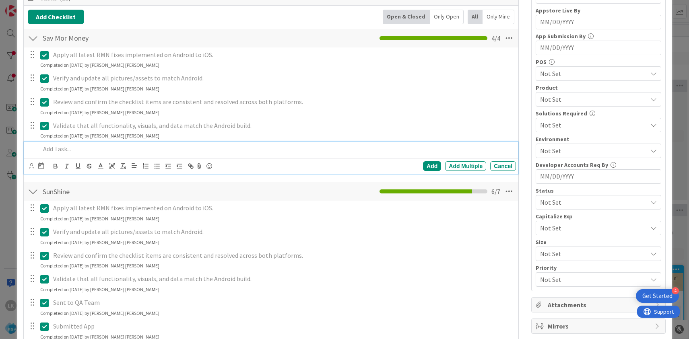
click at [75, 150] on p at bounding box center [276, 148] width 472 height 9
click at [427, 167] on div "Add" at bounding box center [432, 166] width 18 height 10
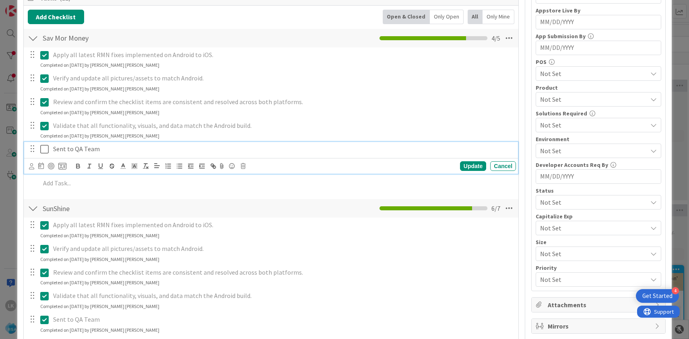
click at [44, 151] on icon at bounding box center [44, 149] width 8 height 10
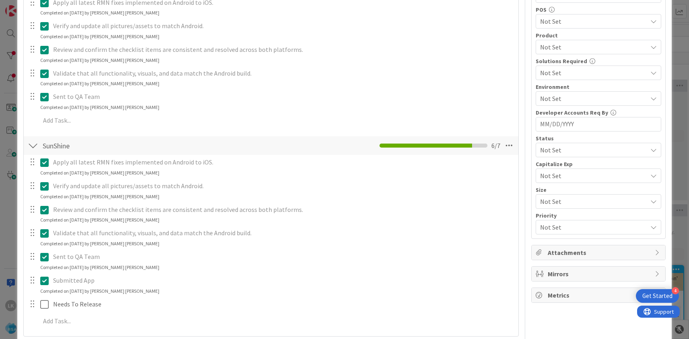
scroll to position [260, 0]
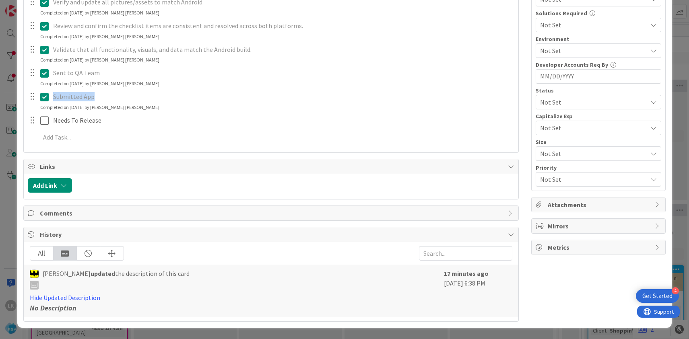
drag, startPoint x: 52, startPoint y: 97, endPoint x: 103, endPoint y: 99, distance: 50.7
click at [103, 99] on div "Submitted App" at bounding box center [283, 97] width 466 height 14
copy p "Submitted App"
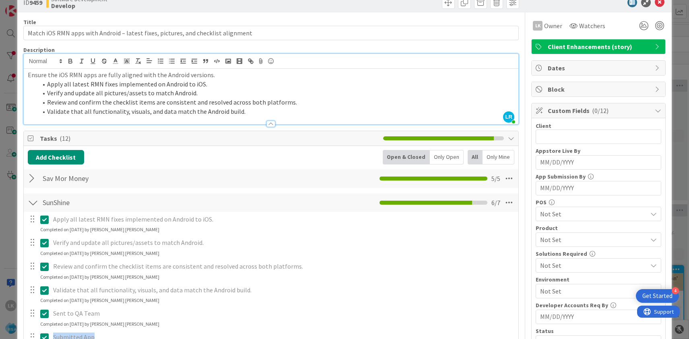
scroll to position [6, 0]
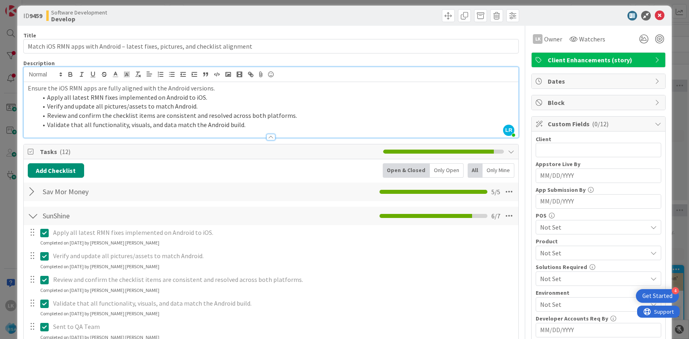
click at [248, 190] on div "Sav Mor Money Checklist Name 13 / 64 Sav Mor Money 5 / 5" at bounding box center [271, 192] width 495 height 19
click at [32, 194] on div at bounding box center [33, 192] width 10 height 14
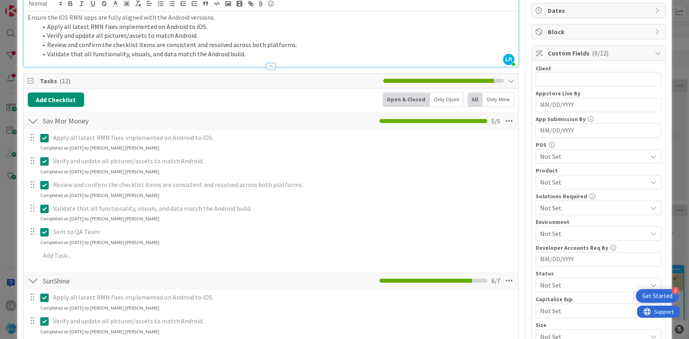
scroll to position [113, 0]
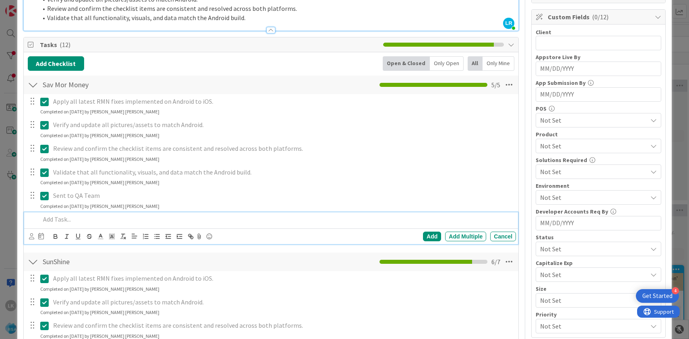
click at [76, 223] on p at bounding box center [276, 219] width 472 height 9
click at [437, 238] on div "Add" at bounding box center [432, 237] width 18 height 10
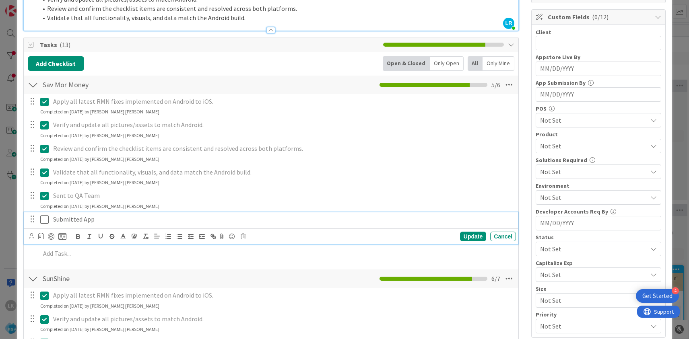
click at [60, 221] on p "Submitted App" at bounding box center [283, 219] width 460 height 9
click at [45, 223] on icon at bounding box center [44, 220] width 8 height 10
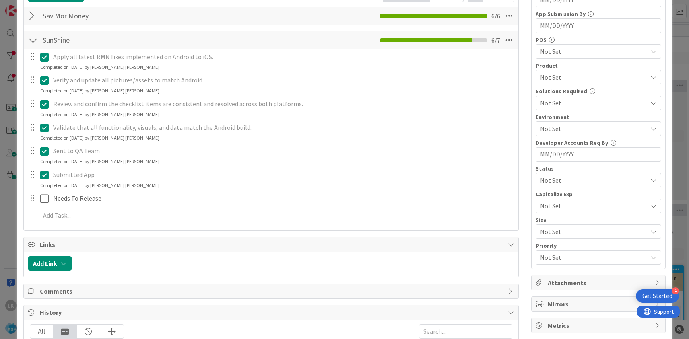
scroll to position [197, 0]
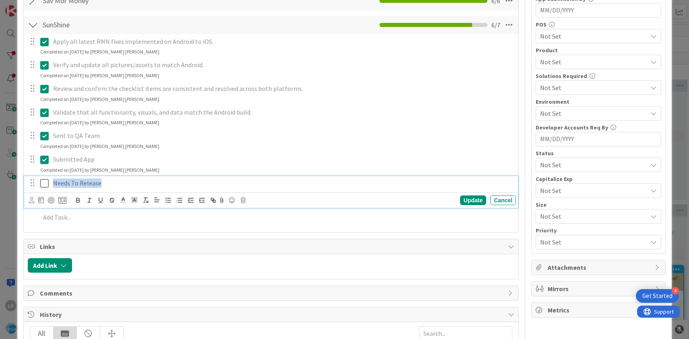
drag, startPoint x: 54, startPoint y: 184, endPoint x: 113, endPoint y: 183, distance: 58.8
click at [113, 183] on p "Needs To Release" at bounding box center [283, 183] width 460 height 9
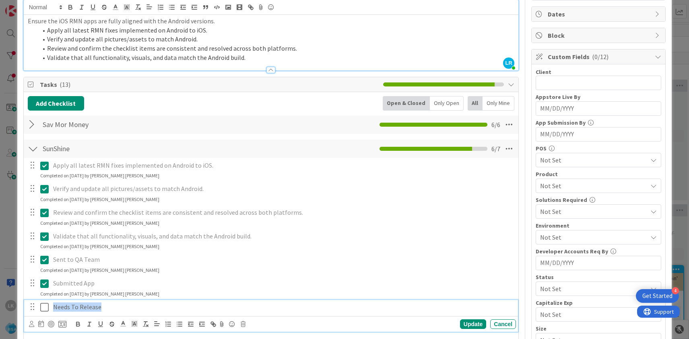
scroll to position [52, 0]
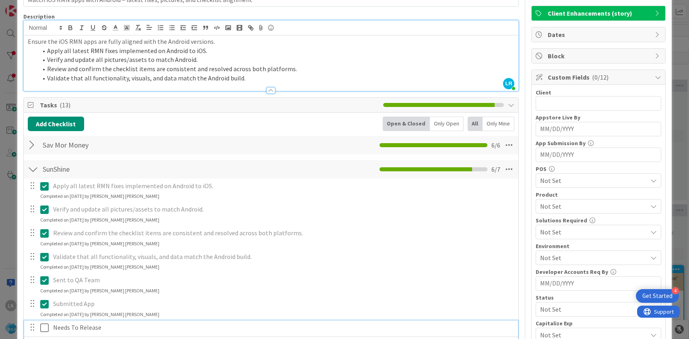
click at [34, 147] on div at bounding box center [33, 145] width 10 height 14
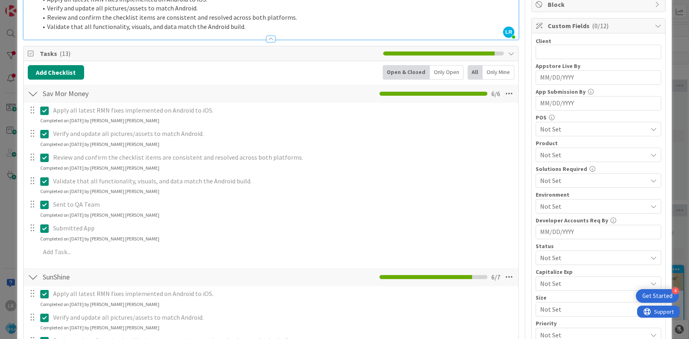
scroll to position [130, 0]
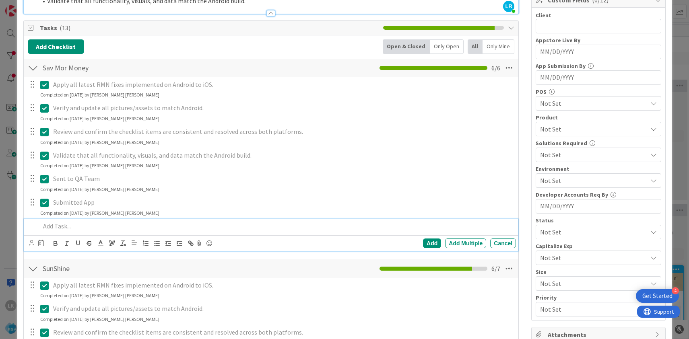
click at [62, 225] on p at bounding box center [276, 226] width 472 height 9
click at [432, 243] on div "Add" at bounding box center [432, 244] width 18 height 10
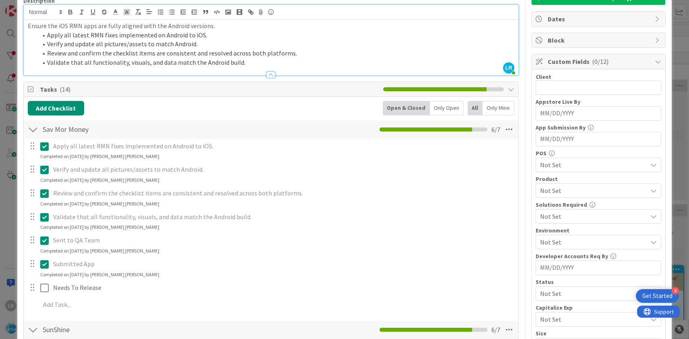
scroll to position [53, 0]
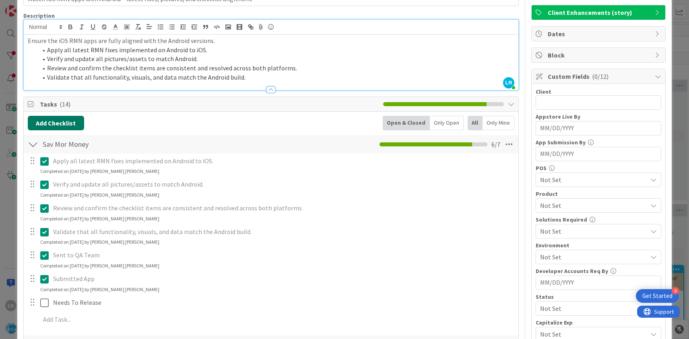
click at [62, 124] on button "Add Checklist" at bounding box center [56, 123] width 56 height 14
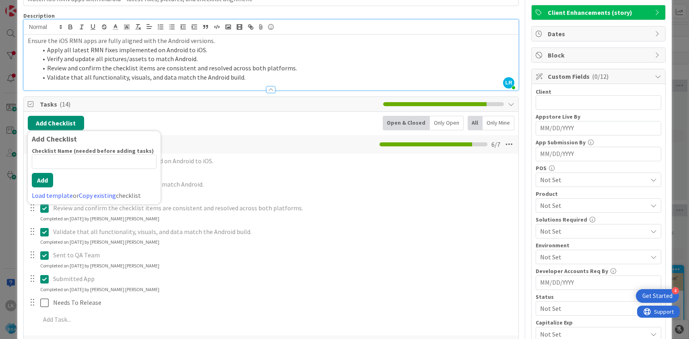
click at [68, 157] on input at bounding box center [94, 162] width 125 height 14
type input "FreshWay Market"
click at [42, 184] on button "Add" at bounding box center [42, 180] width 21 height 14
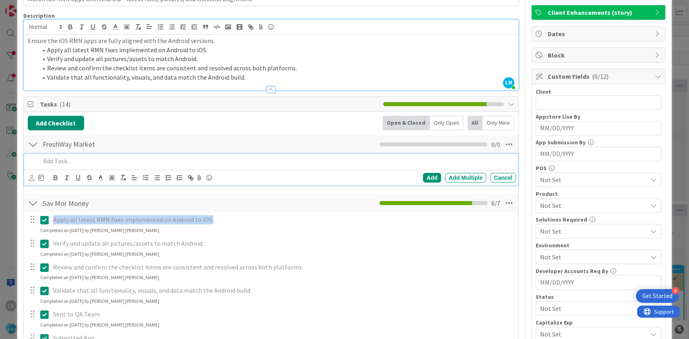
drag, startPoint x: 54, startPoint y: 218, endPoint x: 215, endPoint y: 216, distance: 160.6
click at [215, 216] on p "Apply all latest RMN fixes implemented on Android to iOS." at bounding box center [283, 219] width 460 height 9
click at [66, 159] on p at bounding box center [276, 161] width 472 height 9
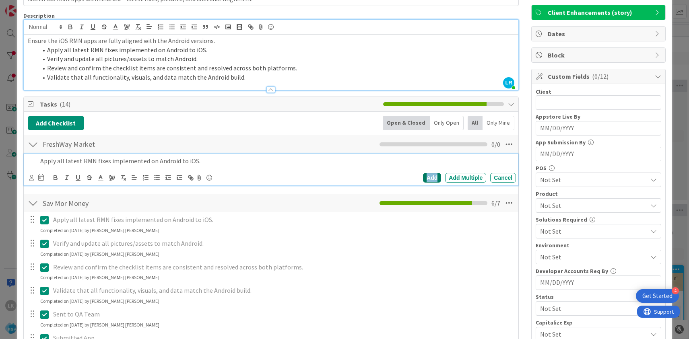
click at [429, 180] on div "Add" at bounding box center [432, 178] width 18 height 10
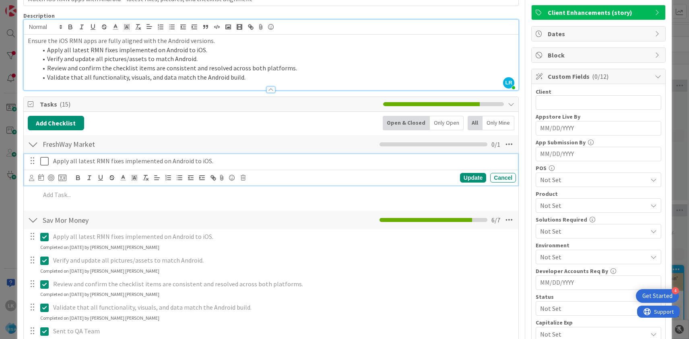
click at [45, 162] on icon at bounding box center [44, 162] width 8 height 10
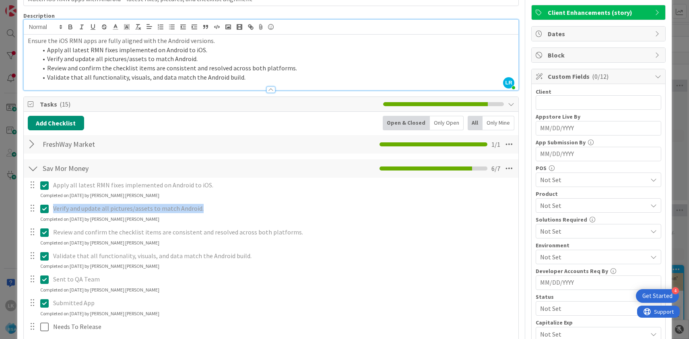
drag, startPoint x: 53, startPoint y: 206, endPoint x: 211, endPoint y: 207, distance: 158.2
click at [211, 207] on p "Verify and update all pictures/assets to match Android." at bounding box center [283, 208] width 460 height 9
click at [31, 147] on div at bounding box center [33, 144] width 10 height 14
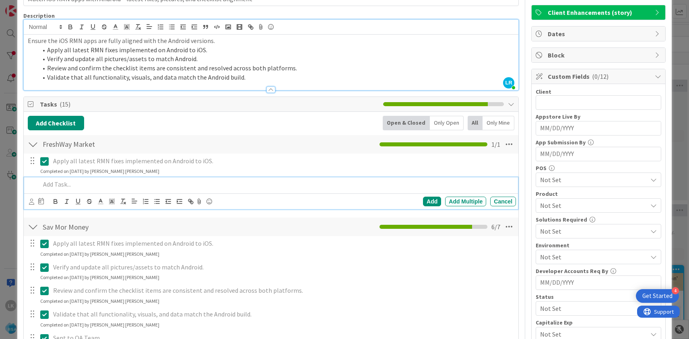
click at [114, 186] on p at bounding box center [276, 184] width 472 height 9
click at [436, 201] on div "Add" at bounding box center [432, 202] width 18 height 10
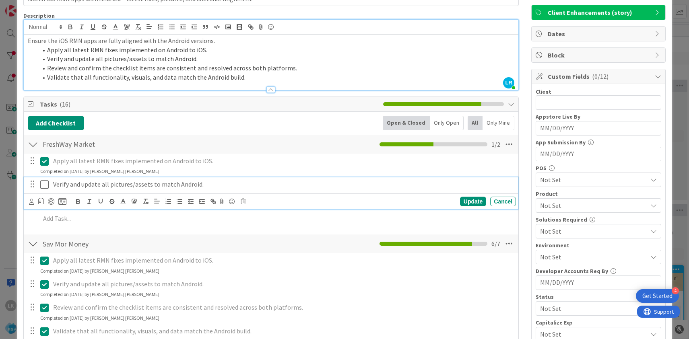
click at [46, 186] on icon at bounding box center [44, 185] width 8 height 10
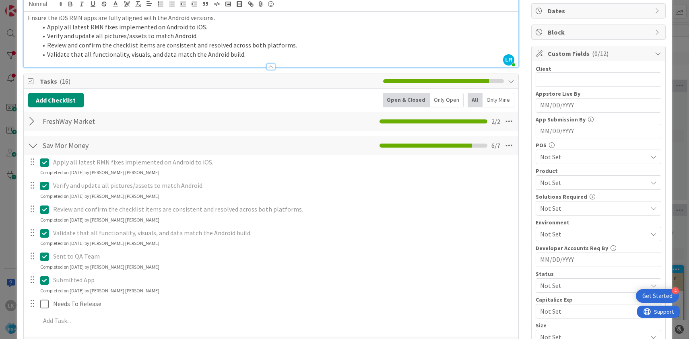
scroll to position [87, 0]
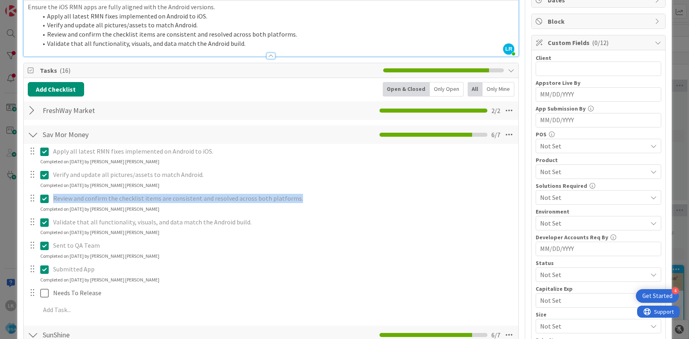
drag, startPoint x: 54, startPoint y: 198, endPoint x: 295, endPoint y: 201, distance: 241.1
click at [295, 201] on p "Review and confirm the checklist items are consistent and resolved across both …" at bounding box center [283, 198] width 460 height 9
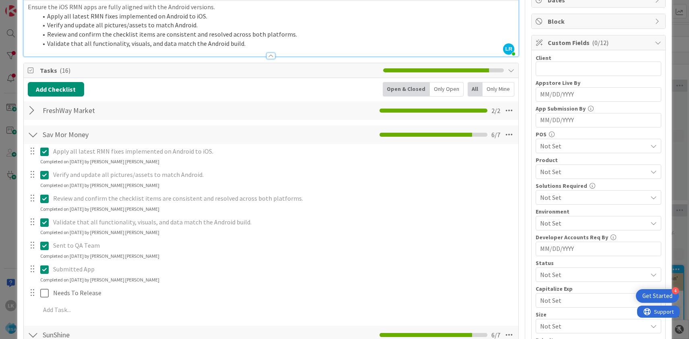
click at [31, 114] on div at bounding box center [33, 110] width 10 height 14
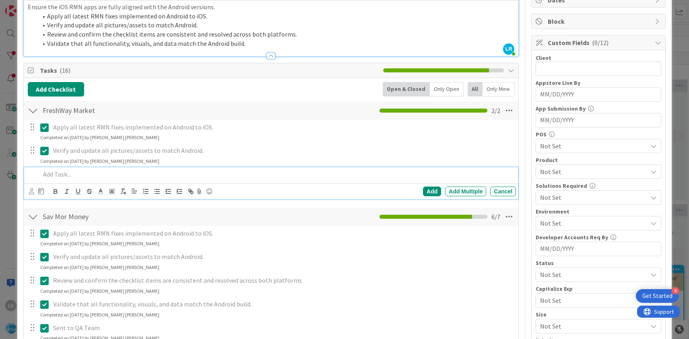
click at [55, 174] on p at bounding box center [276, 174] width 472 height 9
click at [429, 189] on div "Add" at bounding box center [432, 192] width 18 height 10
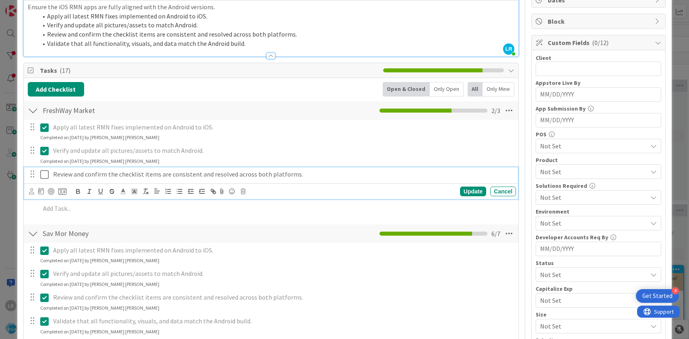
click at [45, 175] on icon at bounding box center [44, 175] width 8 height 10
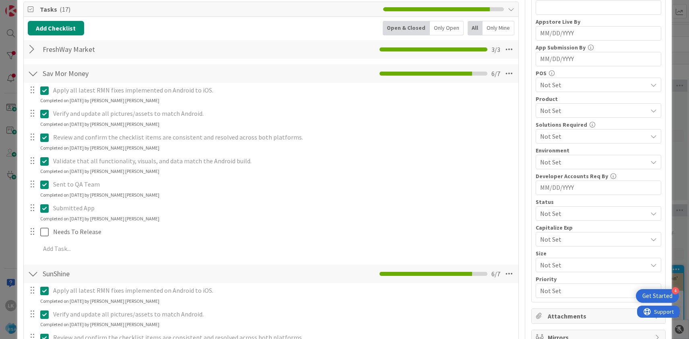
scroll to position [154, 0]
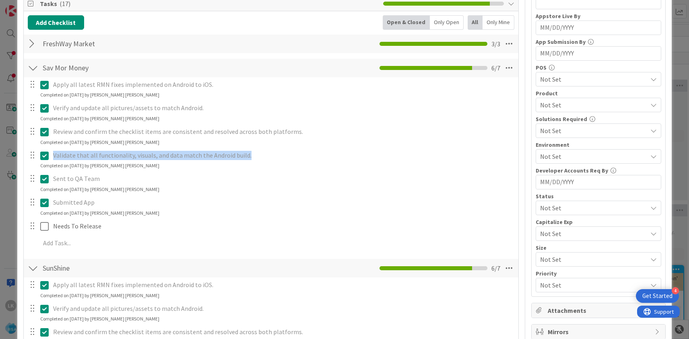
drag, startPoint x: 53, startPoint y: 156, endPoint x: 266, endPoint y: 153, distance: 213.7
click at [266, 153] on div "Validate that all functionality, visuals, and data match the Android build." at bounding box center [283, 156] width 466 height 14
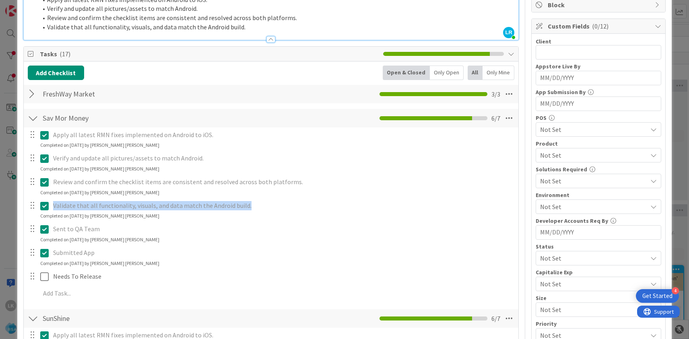
scroll to position [97, 0]
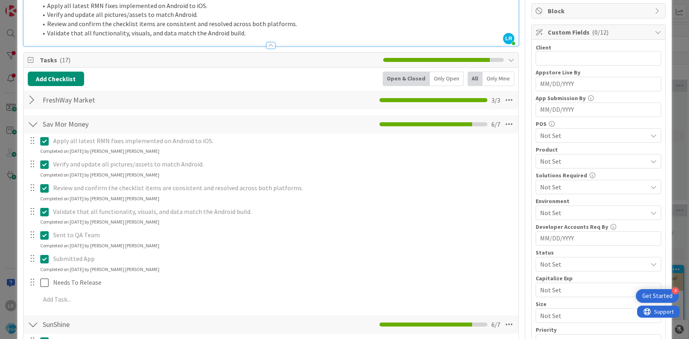
click at [33, 101] on div at bounding box center [33, 100] width 10 height 14
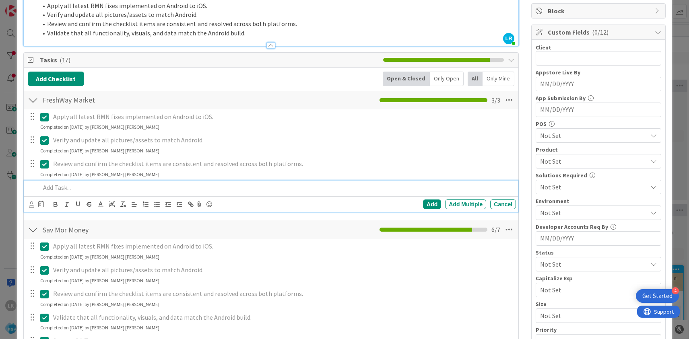
click at [77, 190] on p at bounding box center [276, 187] width 472 height 9
click at [432, 206] on div "Add" at bounding box center [432, 205] width 18 height 10
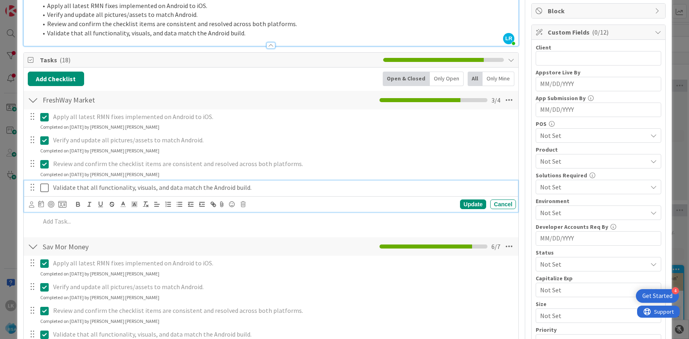
click at [44, 189] on icon at bounding box center [44, 188] width 8 height 10
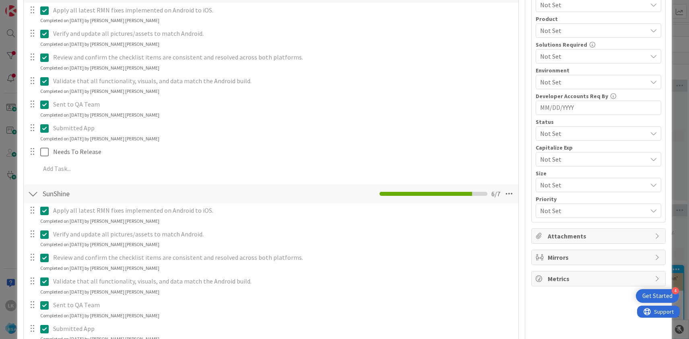
scroll to position [259, 0]
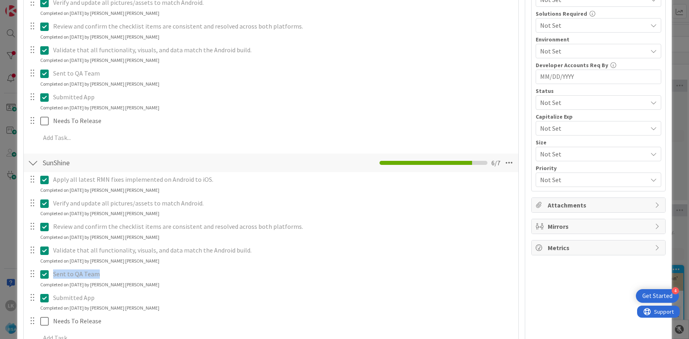
drag, startPoint x: 54, startPoint y: 272, endPoint x: 107, endPoint y: 272, distance: 52.3
click at [107, 272] on p "Sent to QA Team" at bounding box center [283, 274] width 460 height 9
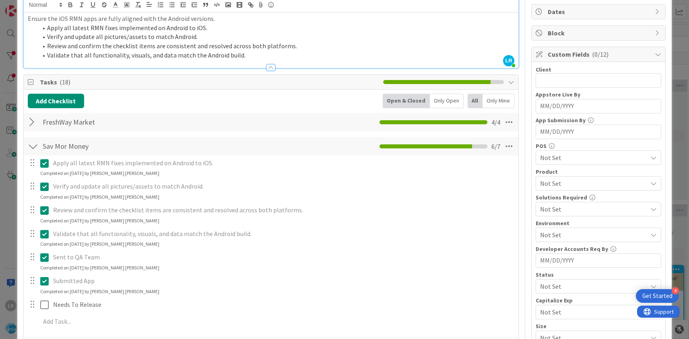
scroll to position [64, 0]
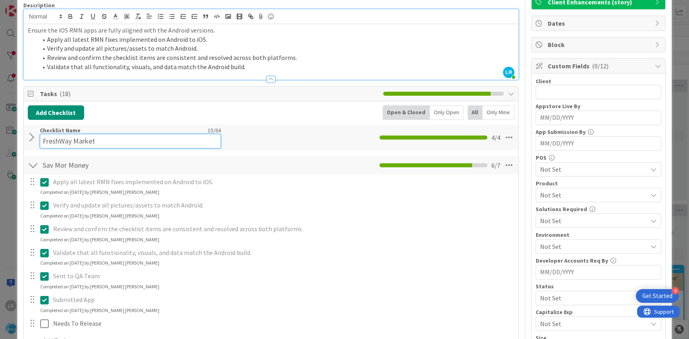
click at [72, 139] on input "FreshWay Market" at bounding box center [130, 141] width 181 height 14
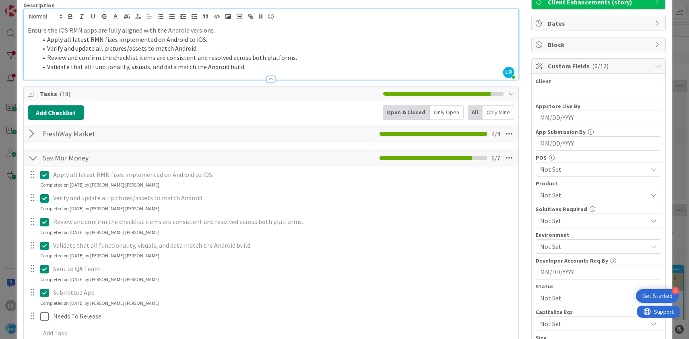
click at [34, 138] on div at bounding box center [33, 134] width 10 height 14
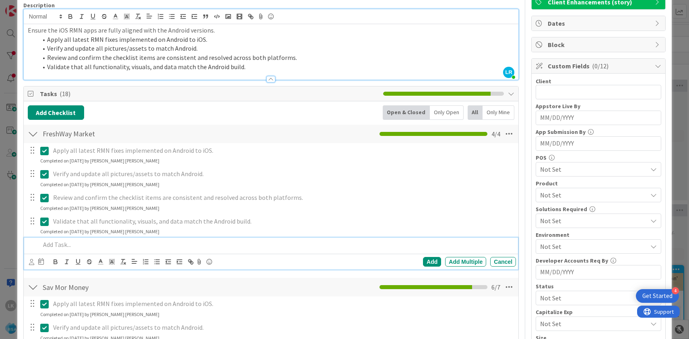
click at [74, 245] on p at bounding box center [276, 244] width 472 height 9
click at [427, 262] on div "Add" at bounding box center [432, 262] width 18 height 10
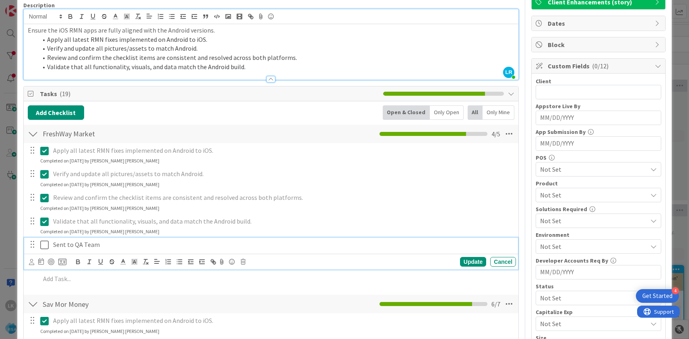
click at [46, 245] on icon at bounding box center [44, 245] width 8 height 10
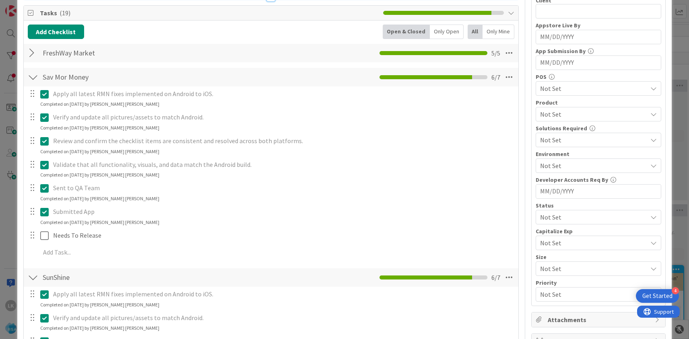
scroll to position [128, 0]
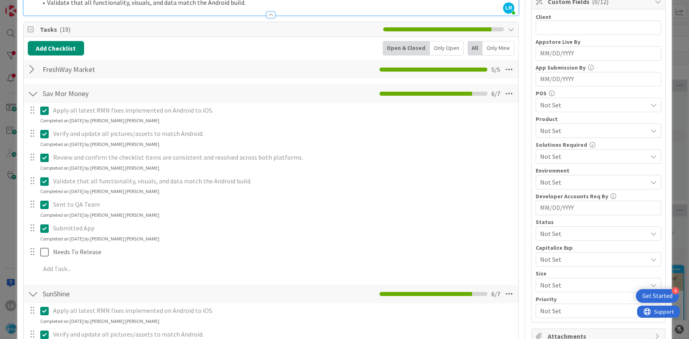
click at [31, 72] on div at bounding box center [33, 69] width 10 height 14
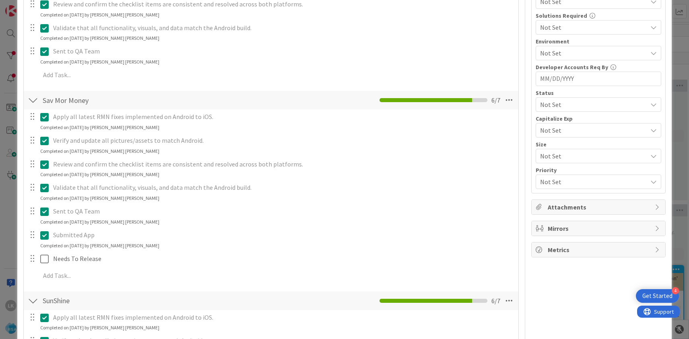
scroll to position [272, 0]
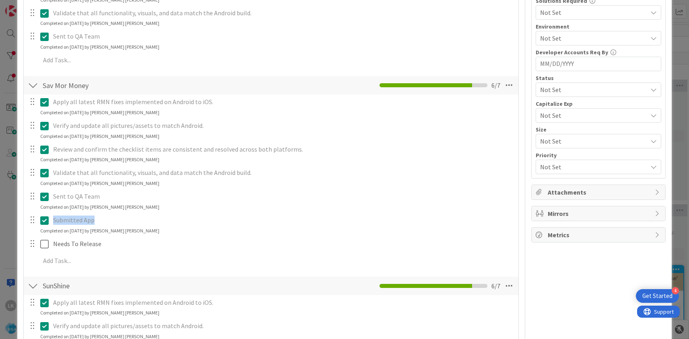
drag, startPoint x: 54, startPoint y: 219, endPoint x: 107, endPoint y: 219, distance: 53.1
click at [107, 219] on p "Submitted App" at bounding box center [283, 220] width 460 height 9
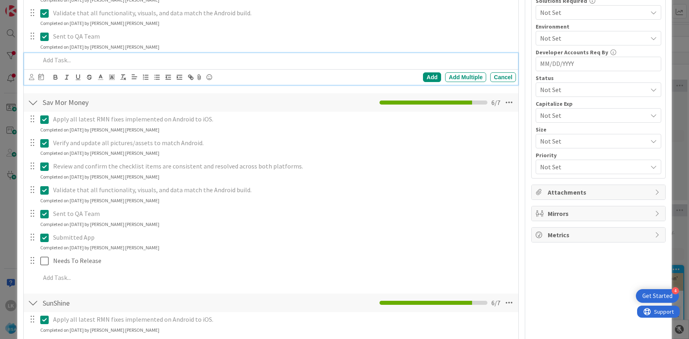
click at [65, 58] on p at bounding box center [276, 60] width 472 height 9
click at [433, 78] on div "Add" at bounding box center [432, 77] width 18 height 10
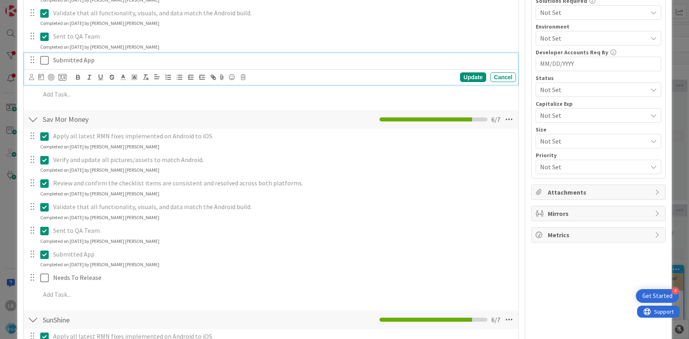
click at [46, 60] on icon at bounding box center [44, 61] width 8 height 10
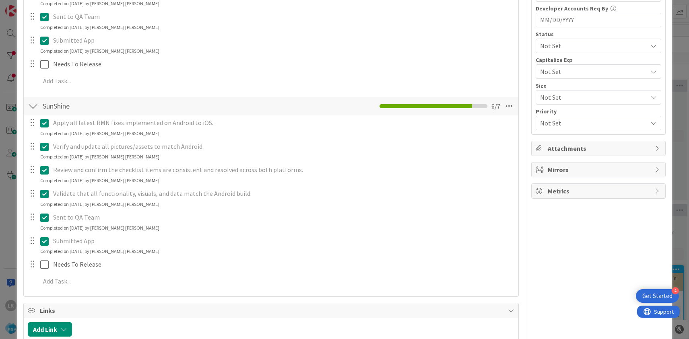
scroll to position [322, 0]
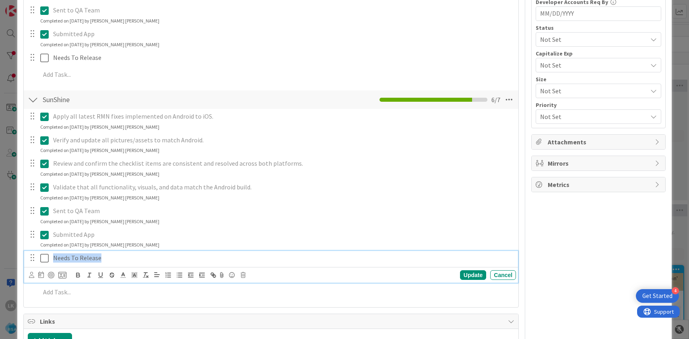
drag, startPoint x: 54, startPoint y: 258, endPoint x: 113, endPoint y: 258, distance: 59.2
click at [113, 258] on p "Needs To Release" at bounding box center [283, 258] width 460 height 9
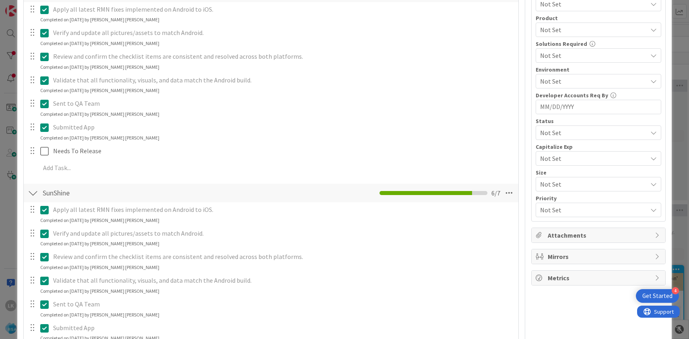
scroll to position [131, 0]
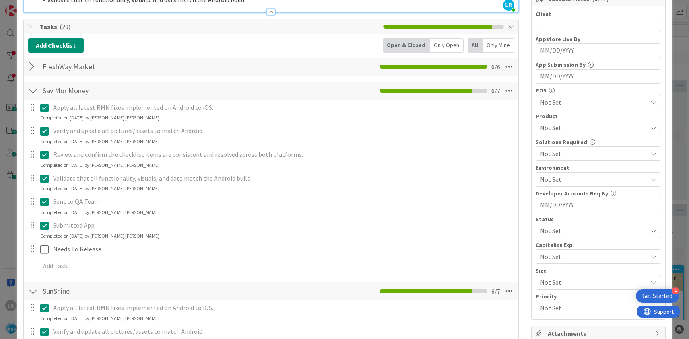
click at [34, 67] on div at bounding box center [33, 67] width 10 height 14
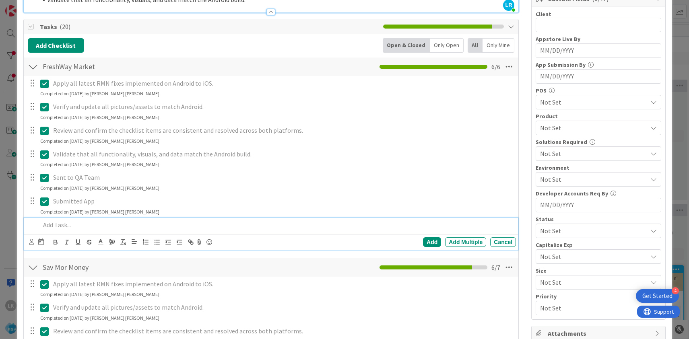
click at [62, 224] on p at bounding box center [276, 225] width 472 height 9
click at [435, 241] on div "Add" at bounding box center [432, 242] width 18 height 10
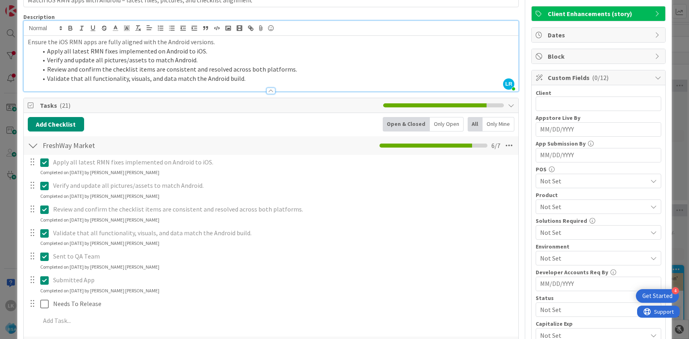
scroll to position [31, 0]
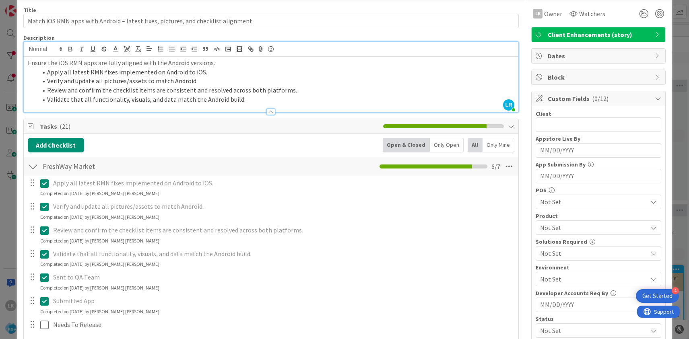
click at [44, 305] on icon at bounding box center [44, 302] width 8 height 10
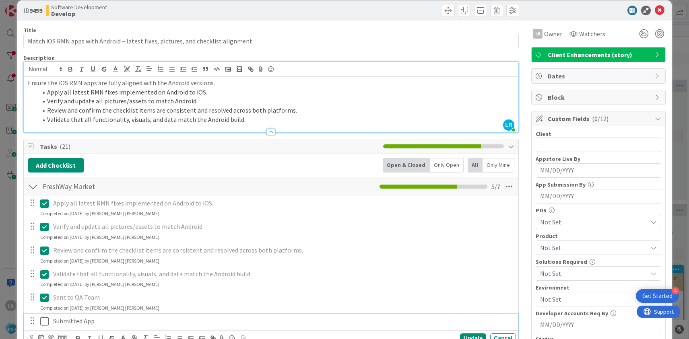
scroll to position [0, 0]
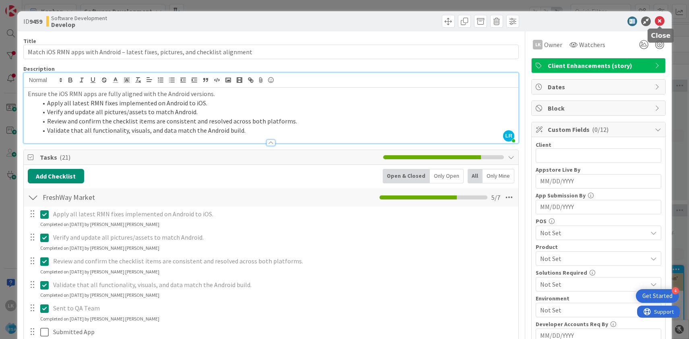
click at [660, 22] on icon at bounding box center [660, 22] width 10 height 10
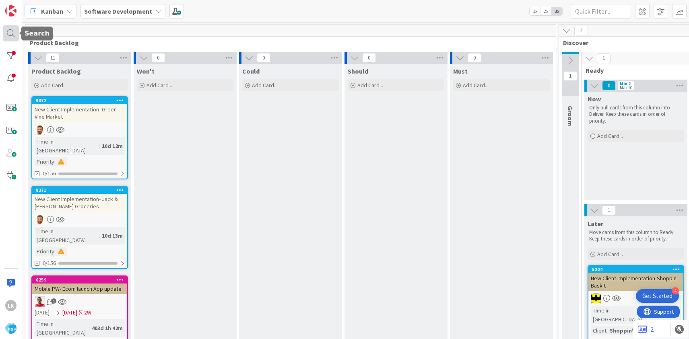
click at [8, 33] on div at bounding box center [11, 33] width 16 height 16
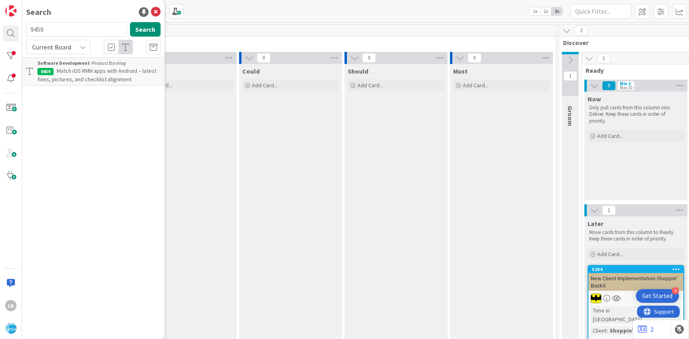
click at [48, 29] on input "9459" at bounding box center [76, 29] width 101 height 14
